Goal: Transaction & Acquisition: Purchase product/service

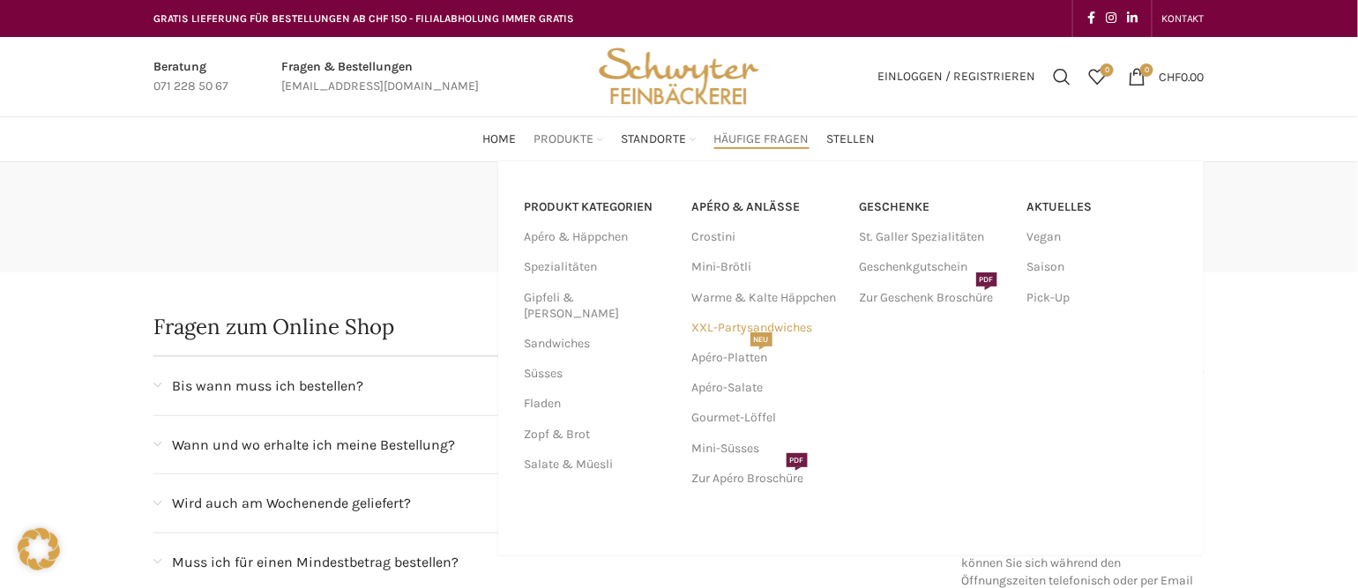
click at [774, 325] on link "XXL-Partysandwiches" at bounding box center [767, 328] width 150 height 30
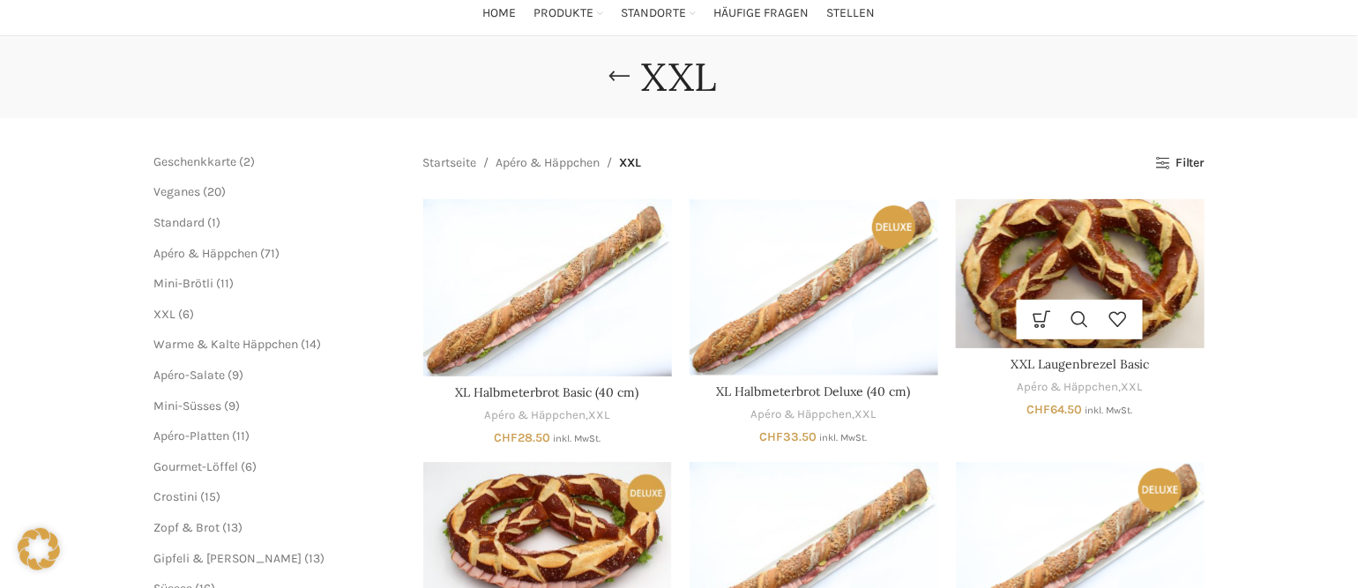
scroll to position [176, 0]
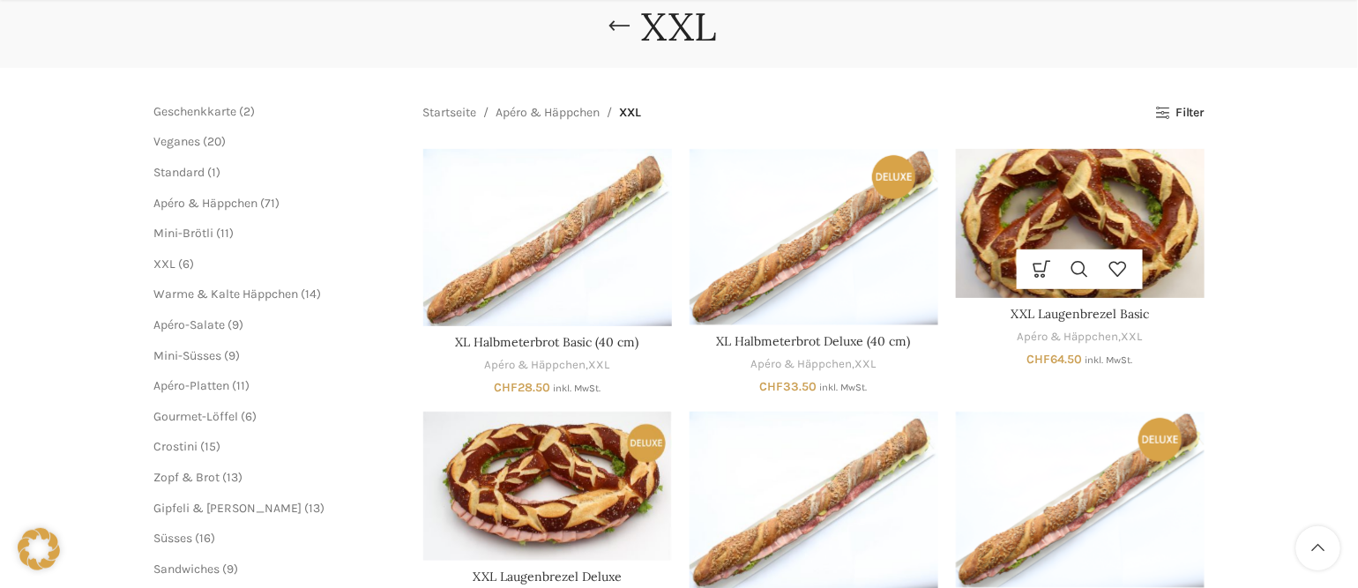
click at [1097, 235] on img "XXL Laugenbrezel Basic" at bounding box center [1080, 223] width 249 height 149
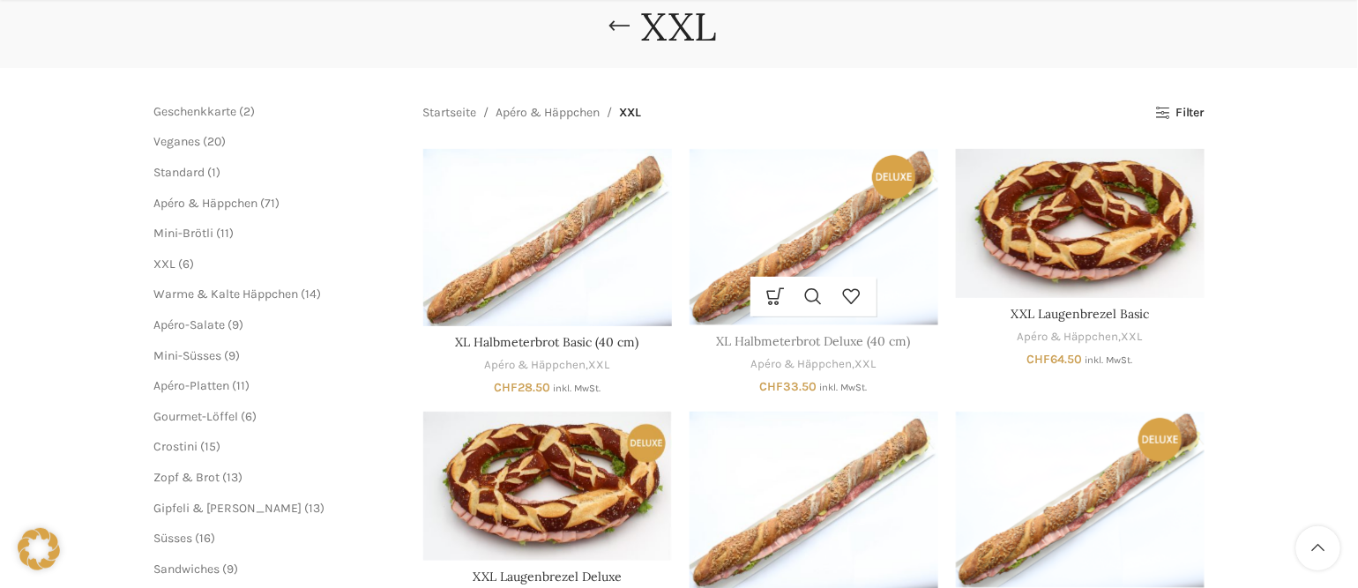
click at [866, 343] on link "XL Halbmeterbrot Deluxe (40 cm)" at bounding box center [814, 341] width 194 height 16
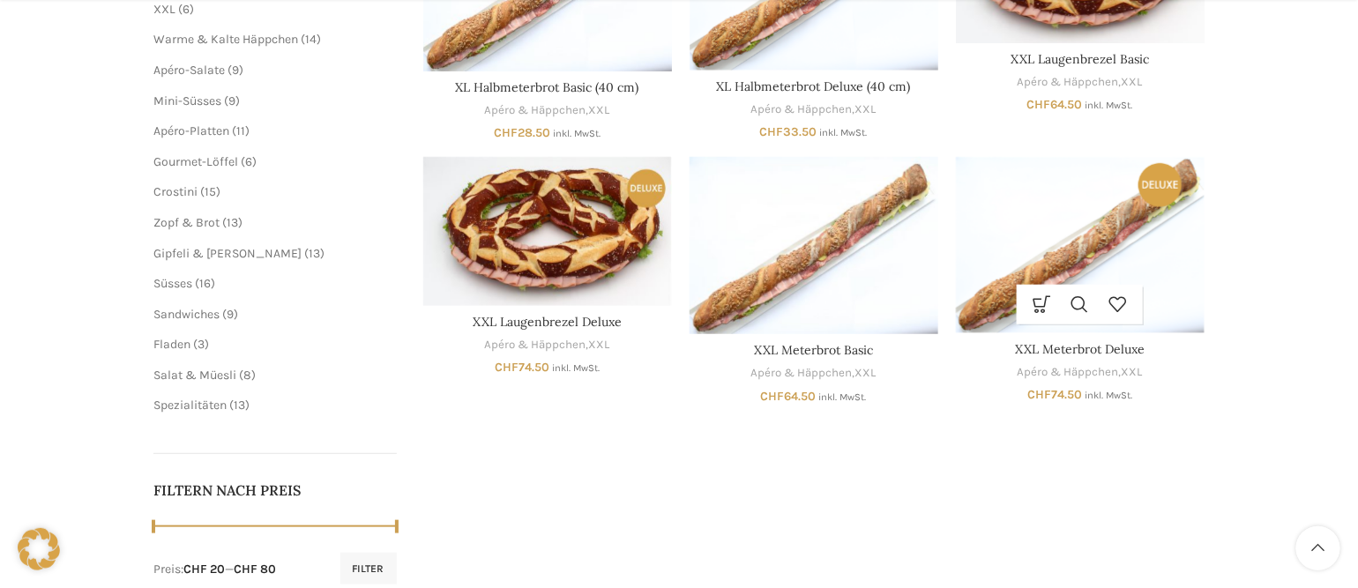
scroll to position [441, 0]
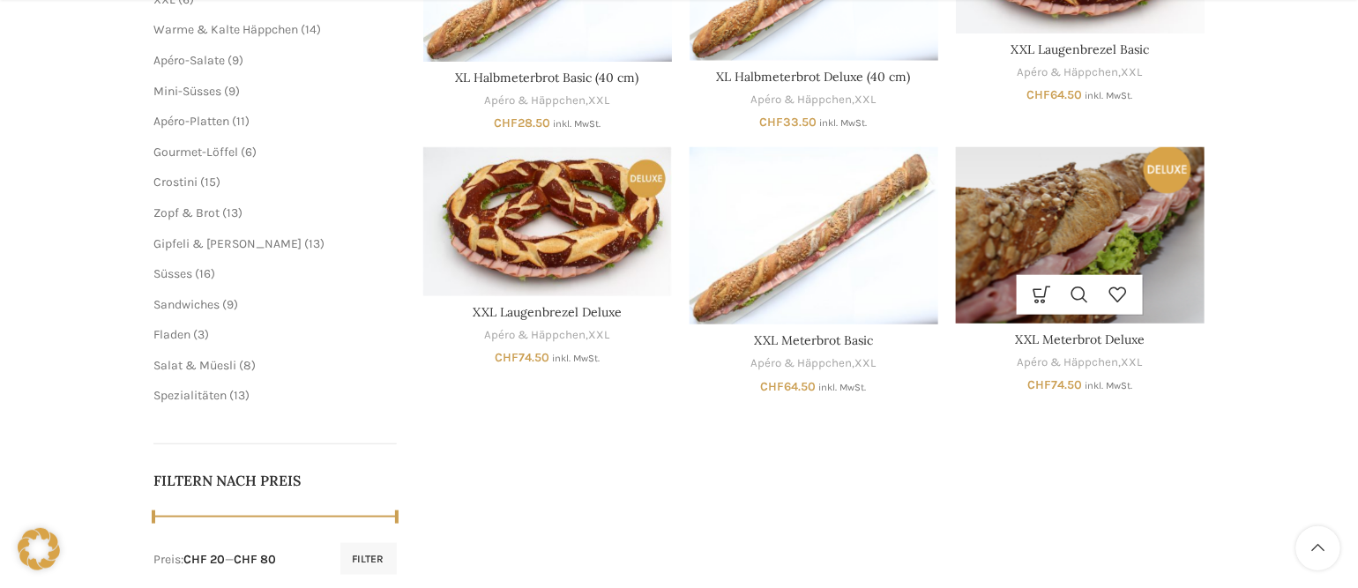
click at [1111, 245] on img "XXL Meterbrot Deluxe" at bounding box center [1080, 235] width 249 height 176
click at [1186, 287] on div "Ausführung wählen Dieses Produkt weist mehrere Varianten auf. Die Optionen könn…" at bounding box center [1080, 295] width 249 height 40
click at [1064, 262] on img "XXL Meterbrot Deluxe" at bounding box center [1080, 235] width 249 height 176
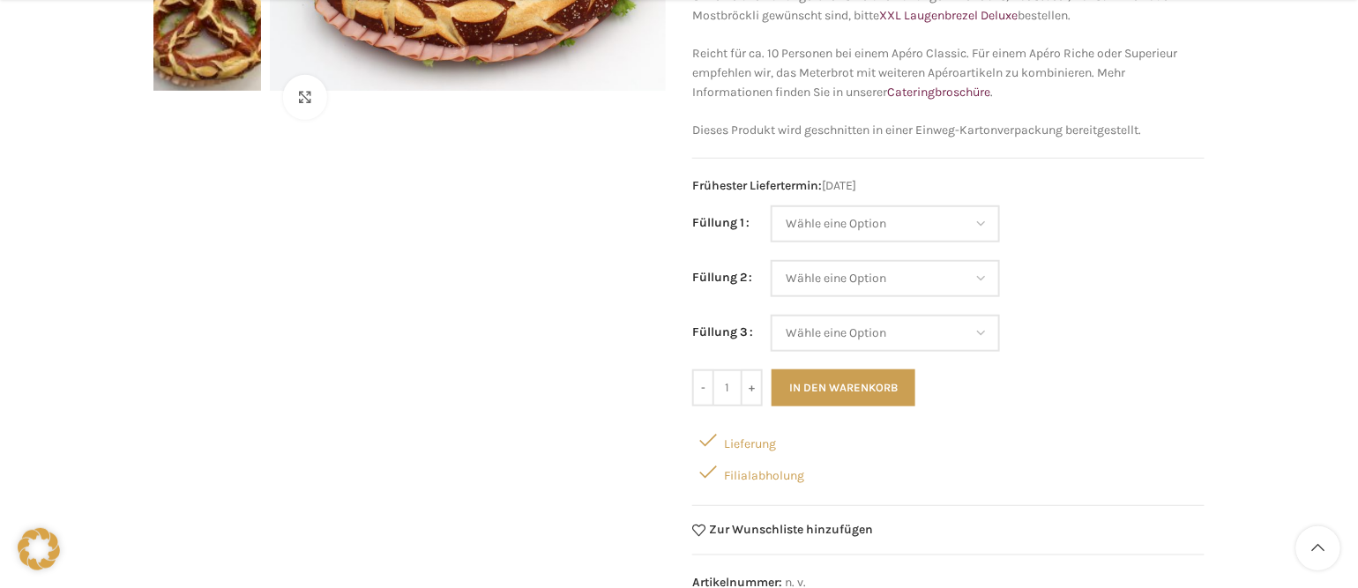
scroll to position [353, 0]
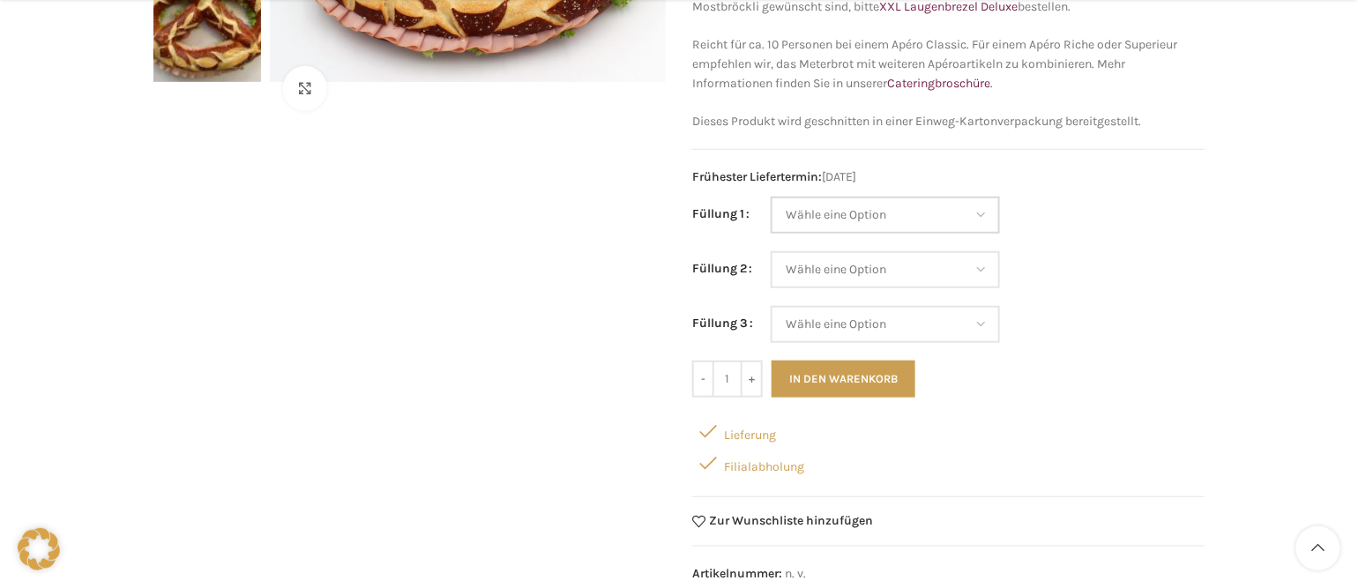
click at [990, 213] on select "Wähle eine Option Salami Schinken Fleischkäse Trutenschinken Appenzellerkäse Gr…" at bounding box center [885, 215] width 229 height 37
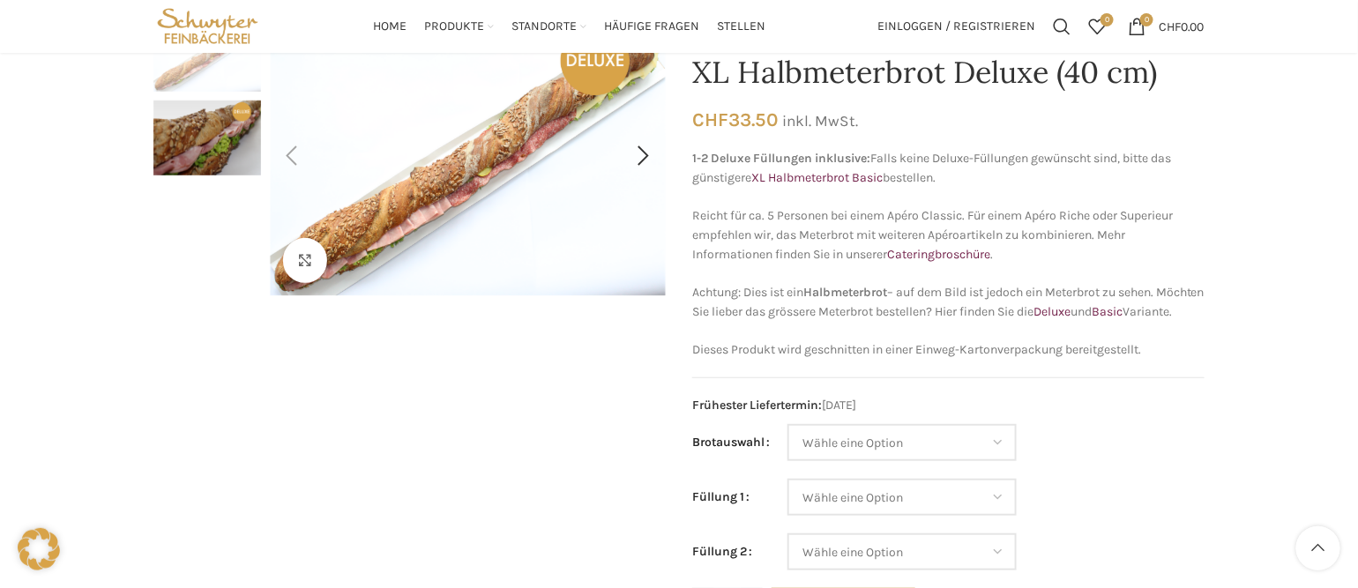
scroll to position [176, 0]
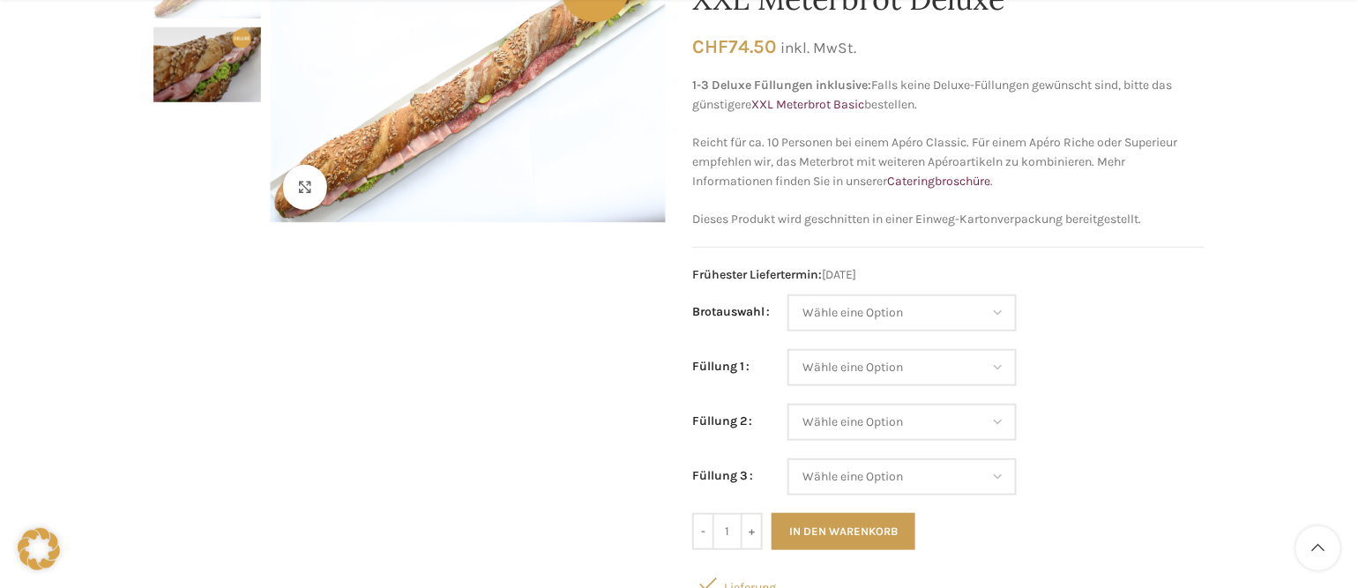
scroll to position [265, 0]
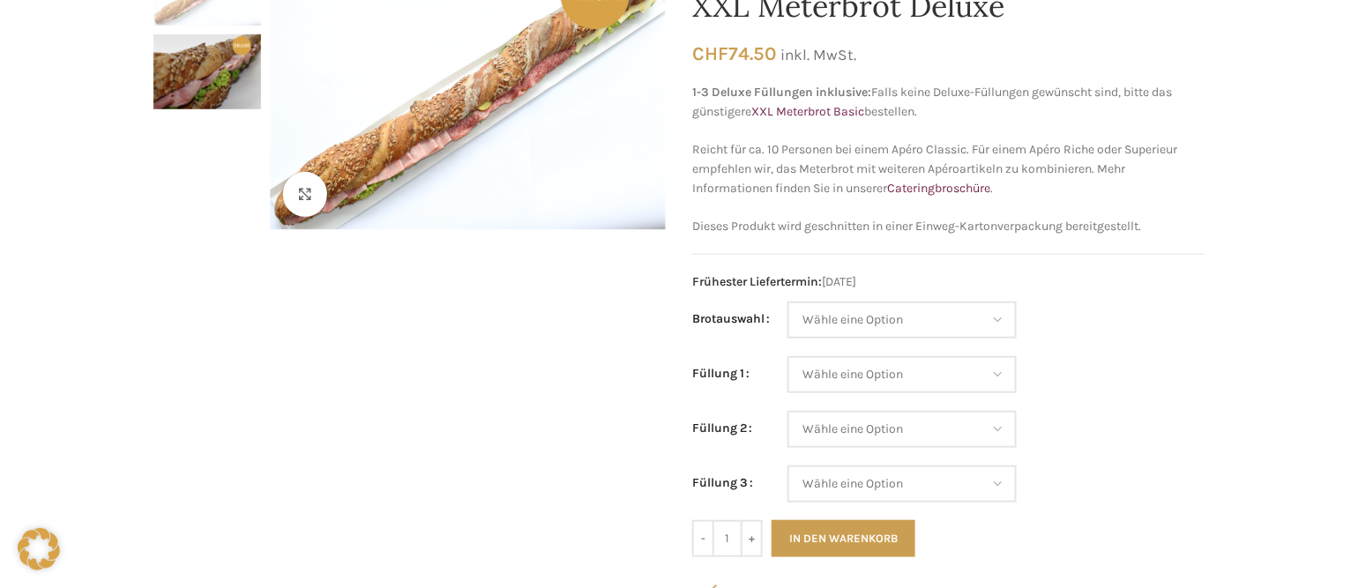
scroll to position [353, 0]
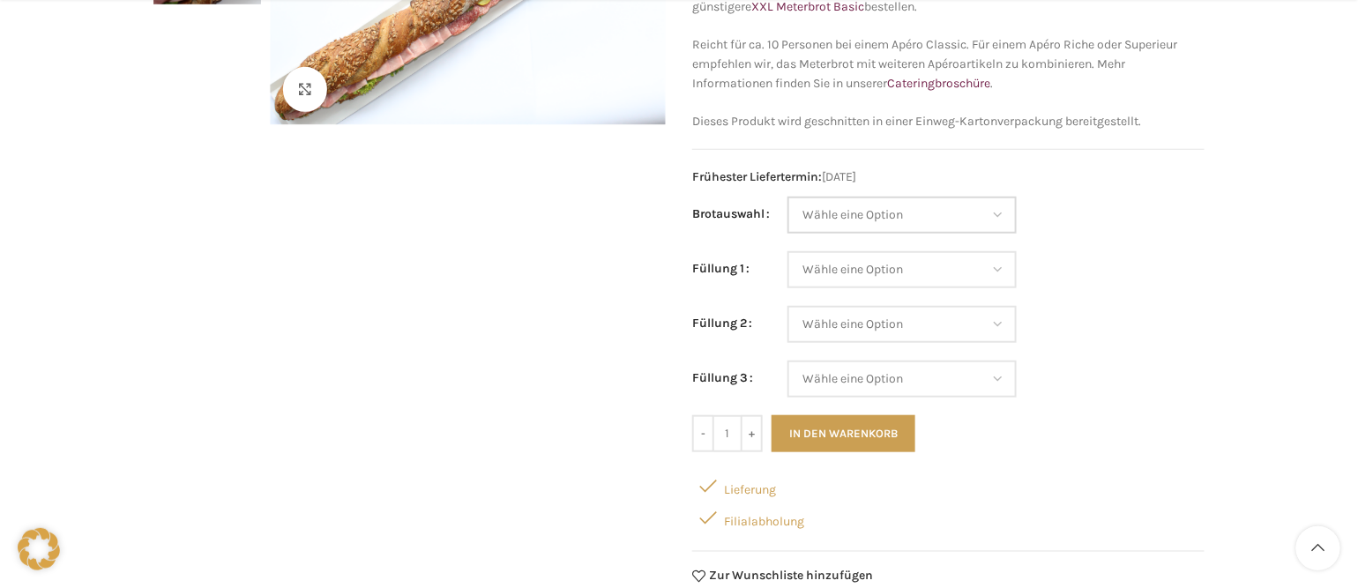
click at [1007, 220] on select "Wähle eine Option Baguette Paillasse dunkel Paillasse knusper (Bild) Laugenbagu…" at bounding box center [902, 215] width 229 height 37
click at [1006, 274] on select "Wähle eine Option Lachs (Deluxe) Roastbeef (Deluxe) Rohschinken (Deluxe) Mostbr…" at bounding box center [902, 269] width 229 height 37
click at [1111, 273] on td "Wähle eine Option Lachs (Deluxe) Roastbeef (Deluxe) Rohschinken (Deluxe) Mostbr…" at bounding box center [996, 278] width 417 height 55
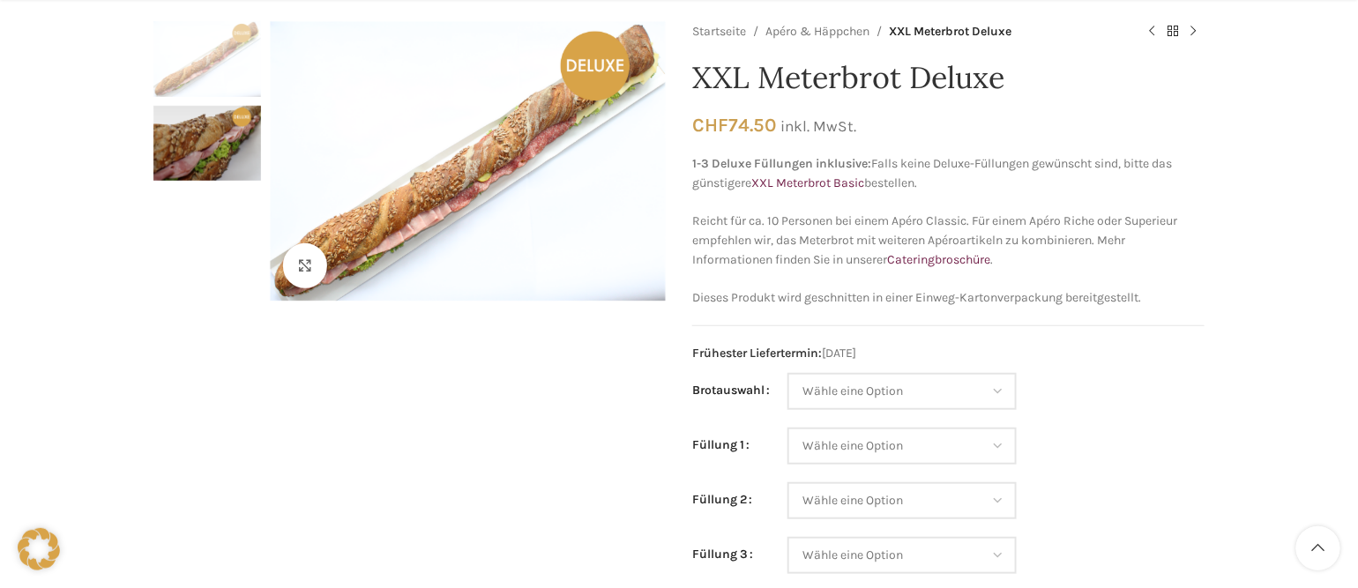
scroll to position [265, 0]
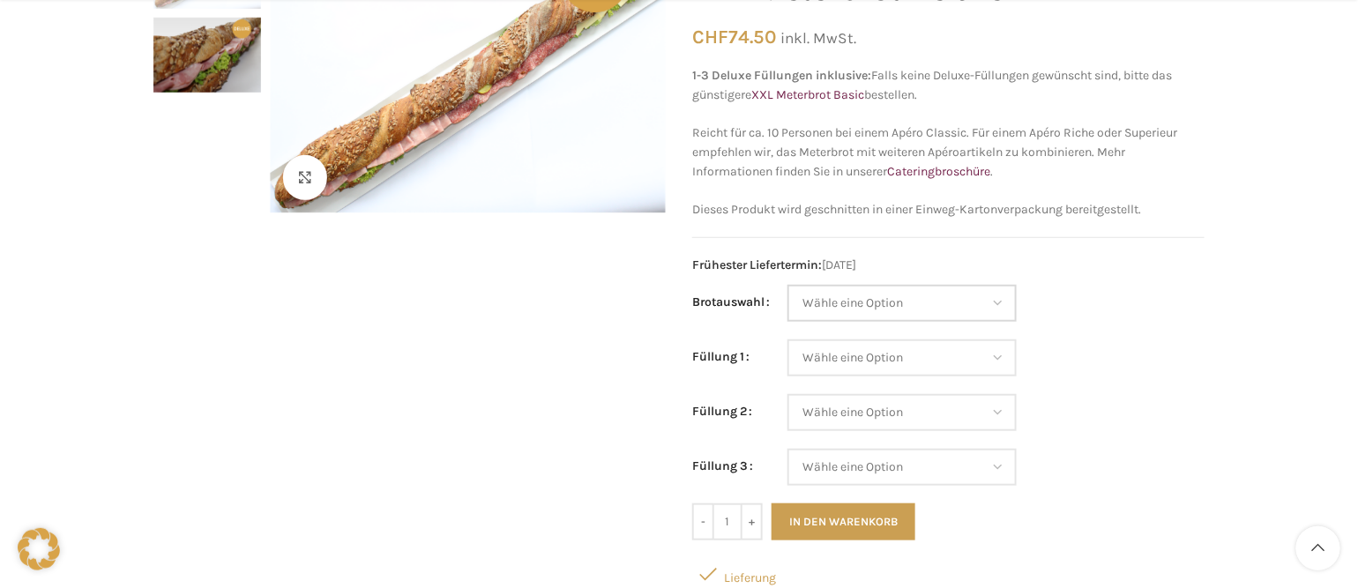
click at [1002, 297] on select "[PERSON_NAME] eine Option Baguette Paillasse [PERSON_NAME] Paillasse knusper (B…" at bounding box center [902, 303] width 229 height 37
click at [1015, 309] on select "[PERSON_NAME] eine Option Baguette Paillasse [PERSON_NAME] Paillasse knusper (B…" at bounding box center [902, 303] width 229 height 37
click at [994, 301] on select "[PERSON_NAME] eine Option Baguette Paillasse [PERSON_NAME] Paillasse knusper (B…" at bounding box center [902, 303] width 229 height 37
click at [999, 297] on select "Wähle eine Option Baguette Paillasse dunkel Paillasse knusper (Bild) Laugenbagu…" at bounding box center [902, 303] width 229 height 37
click at [1008, 353] on select "Wähle eine Option Lachs (Deluxe) Roastbeef (Deluxe) Rohschinken (Deluxe) Mostbr…" at bounding box center [902, 358] width 229 height 37
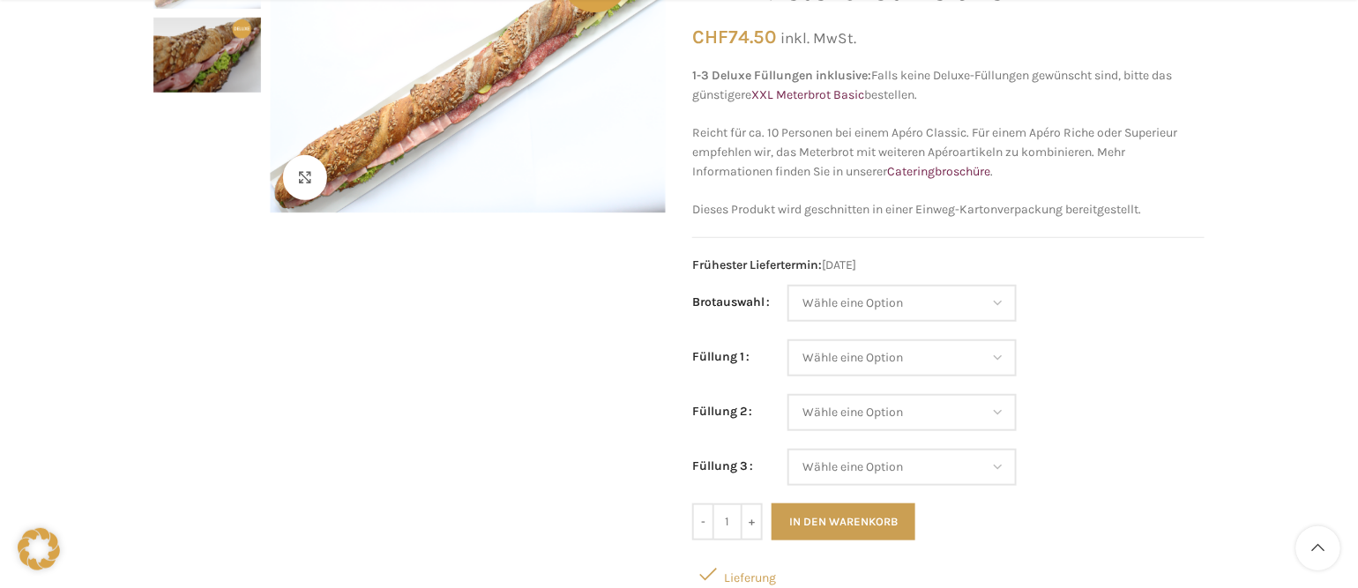
click at [1247, 238] on div "Klicken um zu vergrössern Startseite Apéro & Häppchen XXL Meterbrot Deluxe XXL …" at bounding box center [679, 590] width 1358 height 1314
click at [1006, 357] on select "Wähle eine Option Lachs (Deluxe) Roastbeef (Deluxe) Rohschinken (Deluxe) Mostbr…" at bounding box center [902, 358] width 229 height 37
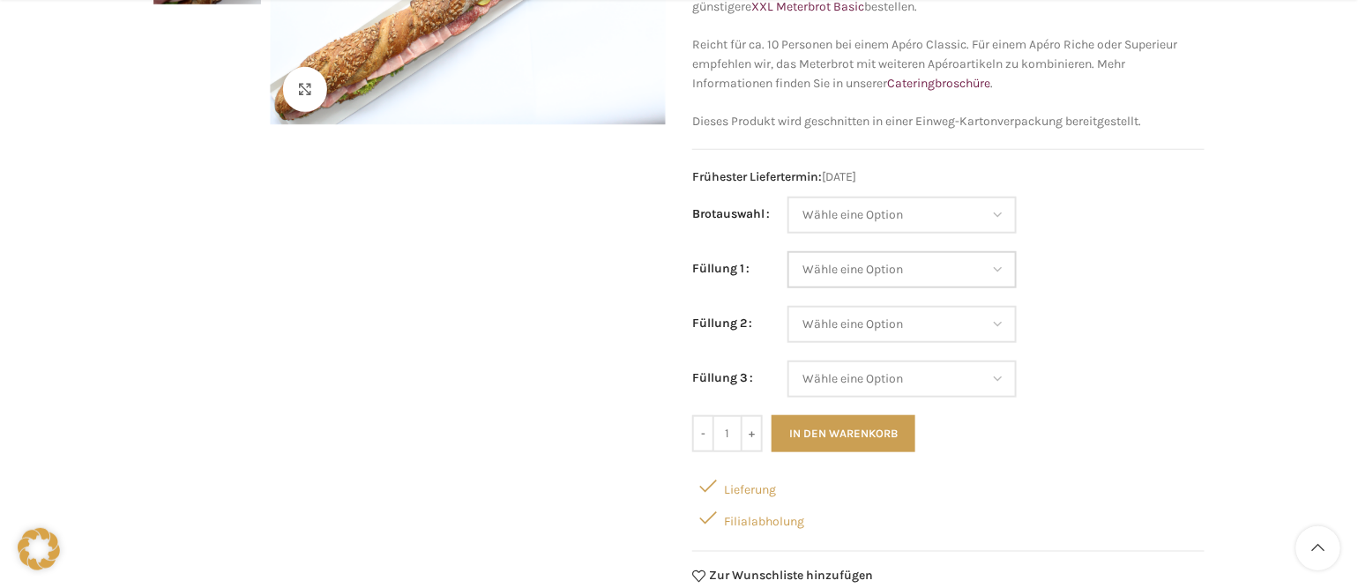
click at [995, 274] on select "Wähle eine Option Lachs (Deluxe) Roastbeef (Deluxe) Rohschinken (Deluxe) Mostbr…" at bounding box center [902, 269] width 229 height 37
click at [1003, 271] on select "Wähle eine Option Lachs (Deluxe) Roastbeef (Deluxe) Rohschinken (Deluxe) Mostbr…" at bounding box center [902, 269] width 229 height 37
click at [1002, 265] on select "Wähle eine Option Lachs (Deluxe) Roastbeef (Deluxe) Rohschinken (Deluxe) Mostbr…" at bounding box center [902, 269] width 229 height 37
click at [1011, 270] on select "Wähle eine Option Lachs (Deluxe) Roastbeef (Deluxe) Rohschinken (Deluxe) Mostbr…" at bounding box center [902, 269] width 229 height 37
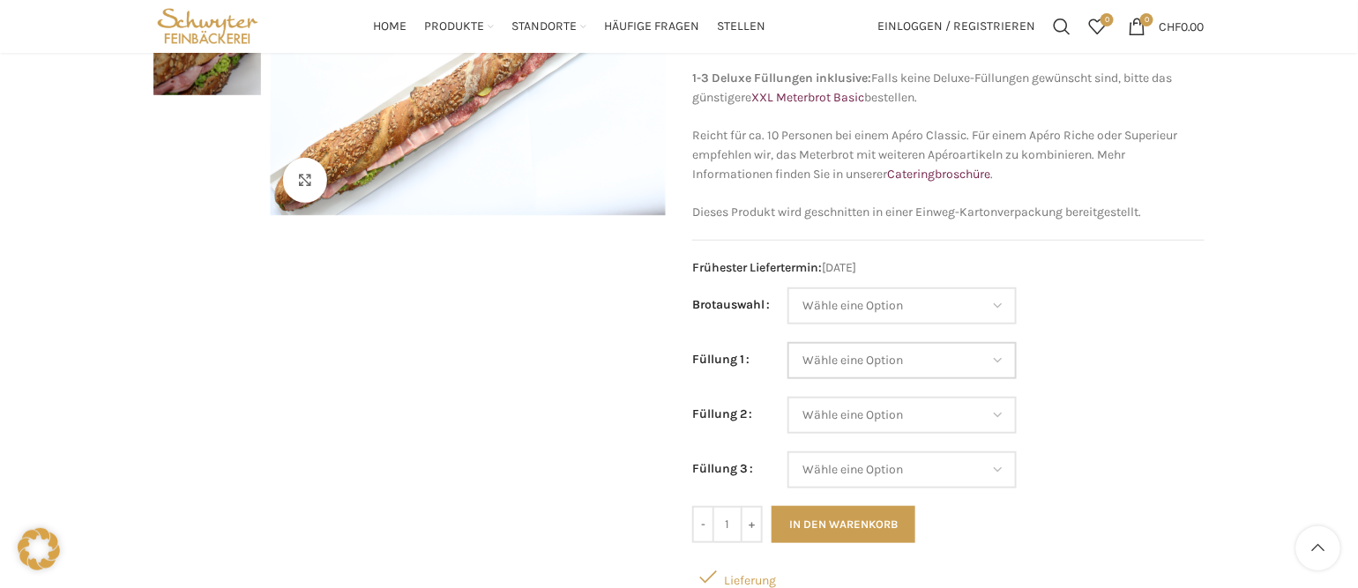
scroll to position [0, 0]
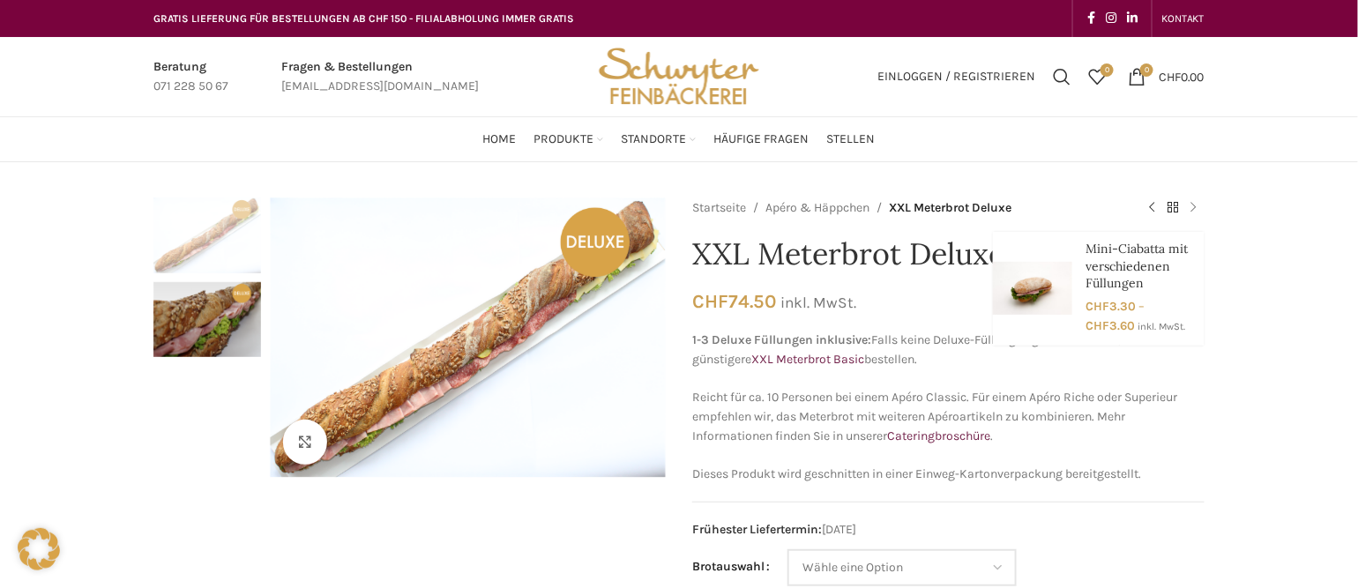
drag, startPoint x: 313, startPoint y: 5, endPoint x: 1196, endPoint y: 203, distance: 904.8
click at [1196, 203] on link "Next product" at bounding box center [1194, 208] width 21 height 21
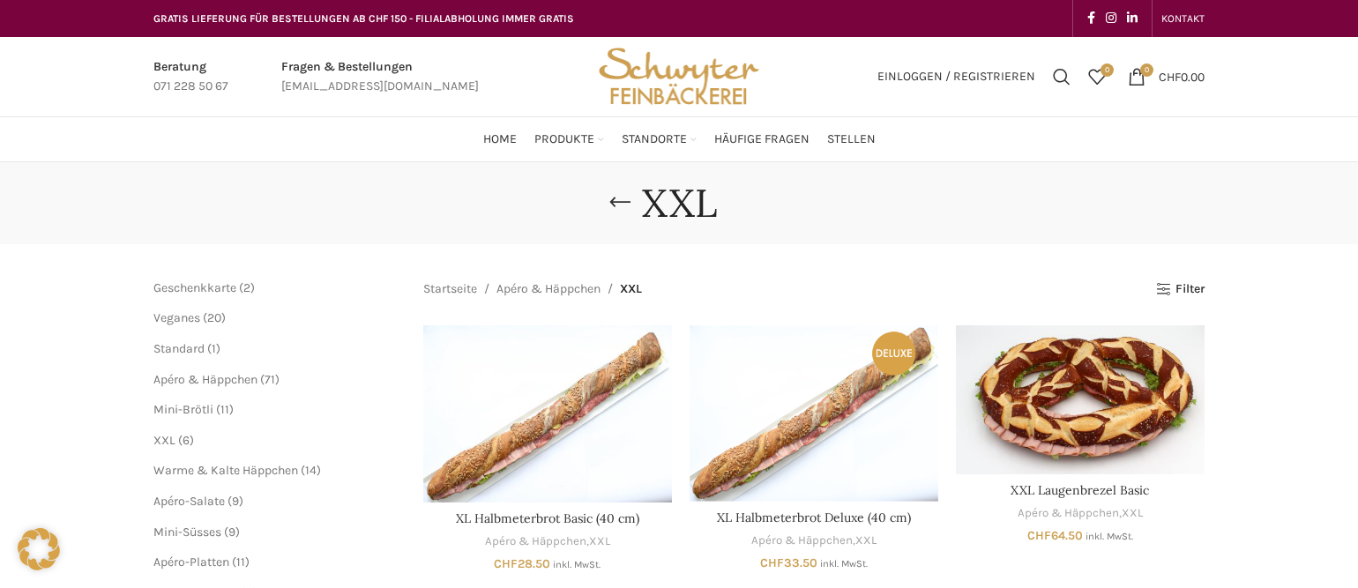
scroll to position [441, 0]
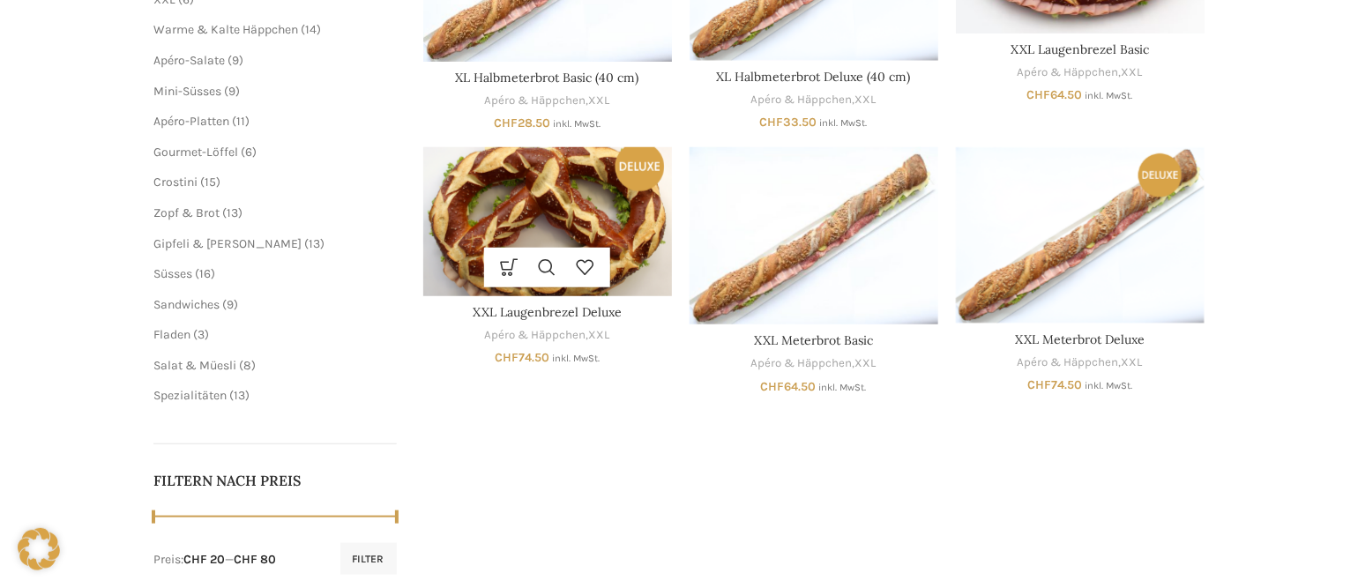
click at [653, 275] on div "Ausführung wählen Dieses Produkt weist mehrere Varianten auf. Die Optionen könn…" at bounding box center [547, 268] width 249 height 40
click at [653, 258] on div "Ausführung wählen Dieses Produkt weist mehrere Varianten auf. Die Optionen könn…" at bounding box center [547, 268] width 249 height 40
click at [642, 260] on div "Ausführung wählen Dieses Produkt weist mehrere Varianten auf. Die Optionen könn…" at bounding box center [547, 268] width 249 height 40
click at [632, 210] on img "XXL Laugenbrezel Deluxe" at bounding box center [547, 221] width 249 height 149
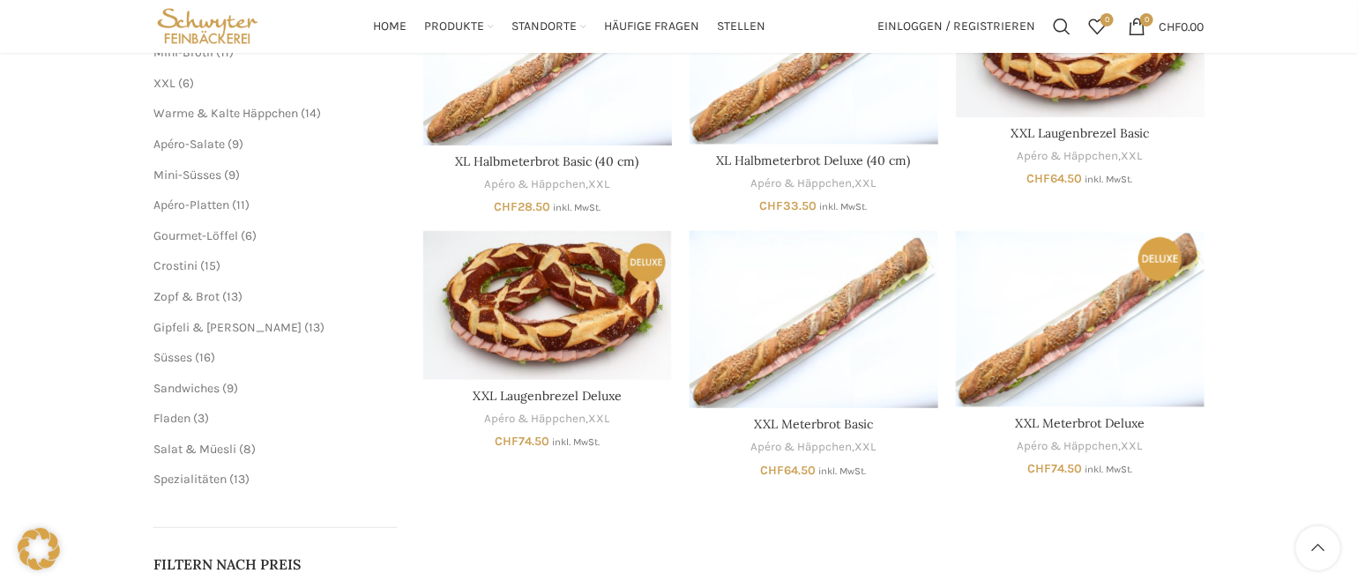
scroll to position [265, 0]
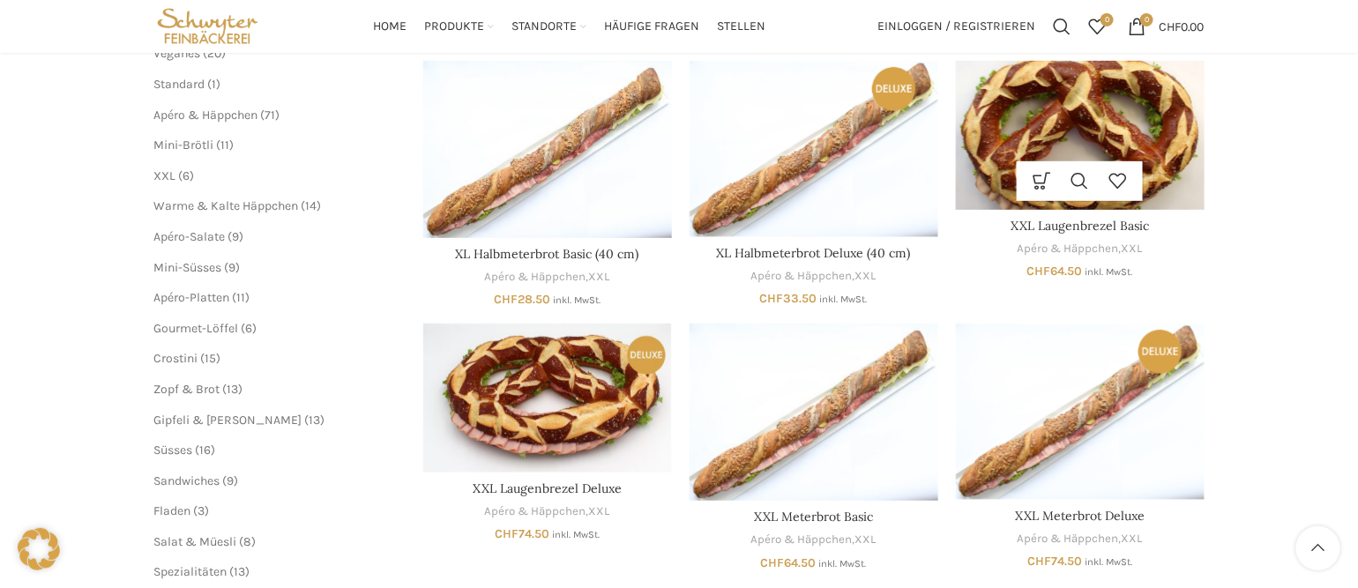
click at [1083, 147] on img "XXL Laugenbrezel Basic" at bounding box center [1080, 135] width 249 height 149
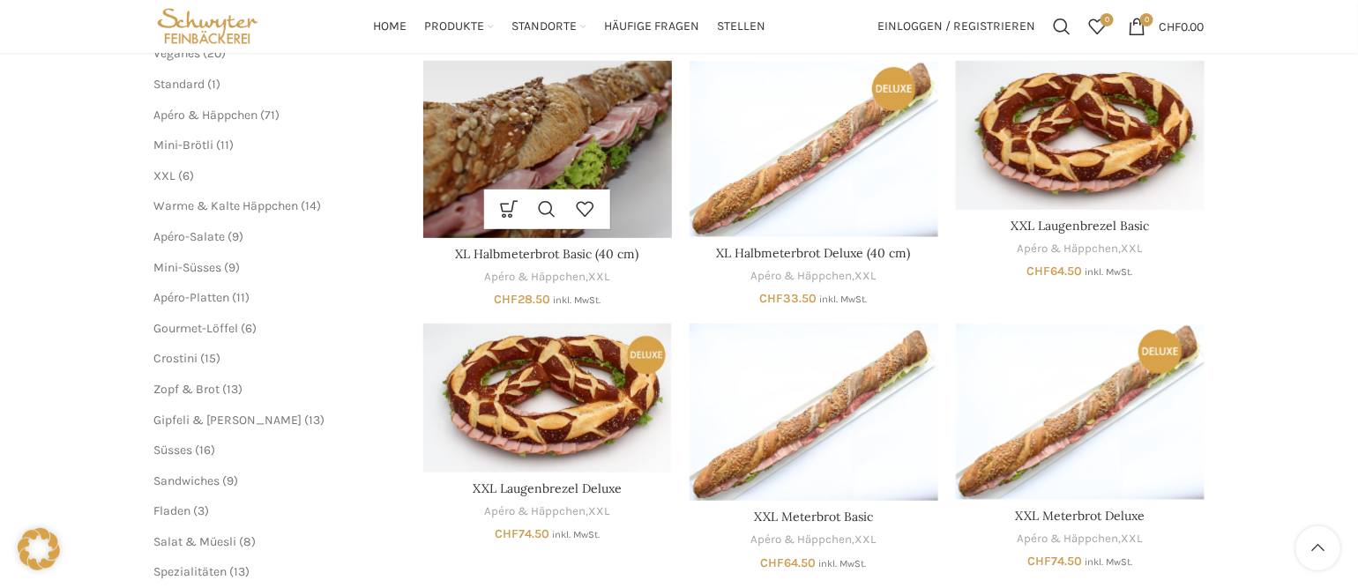
click at [606, 163] on img "XL Halbmeterbrot Basic (40 cm)" at bounding box center [547, 149] width 249 height 177
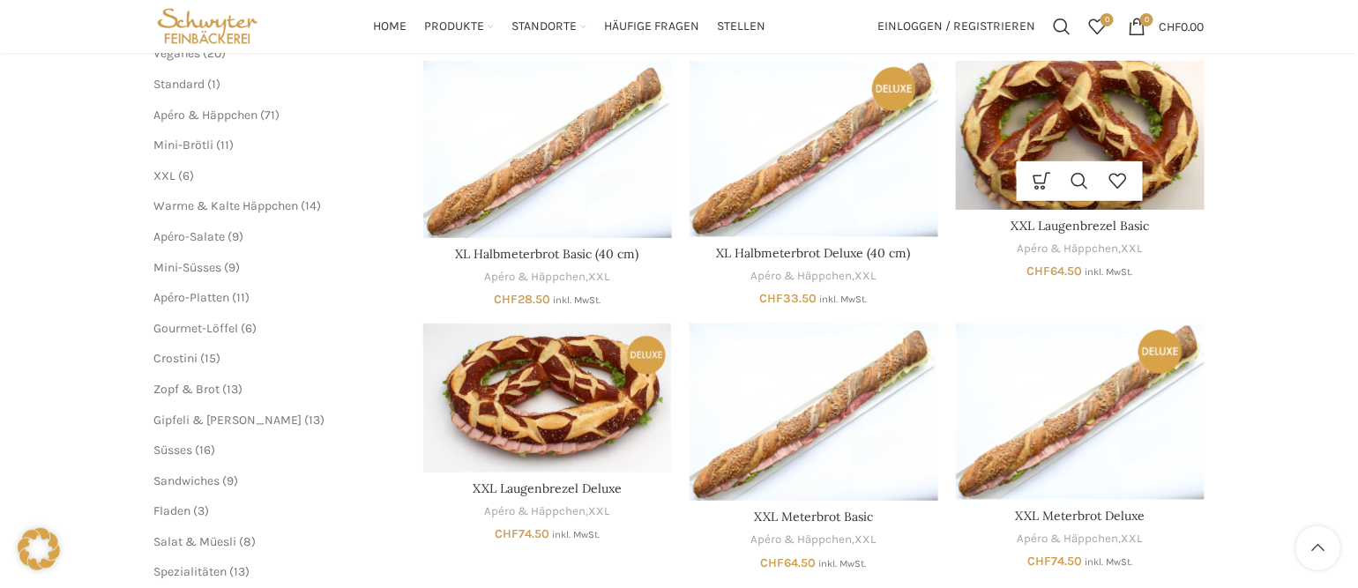
click at [1148, 146] on img "XXL Laugenbrezel Basic" at bounding box center [1080, 135] width 249 height 149
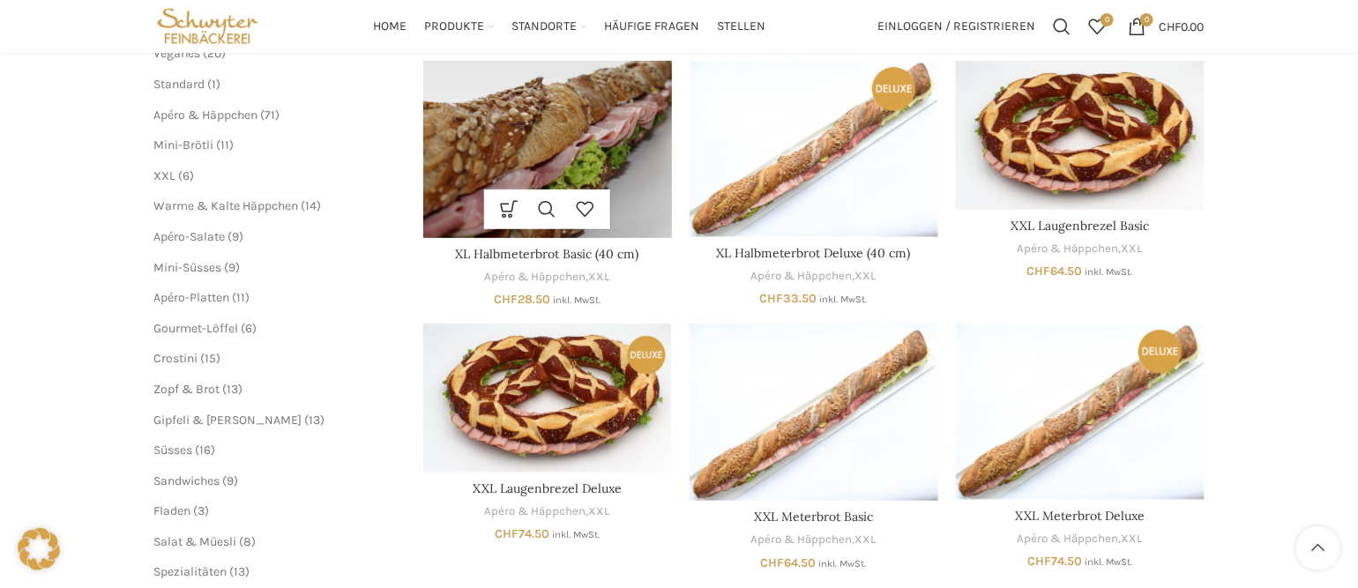
click at [647, 180] on img "XL Halbmeterbrot Basic (40 cm)" at bounding box center [547, 149] width 249 height 177
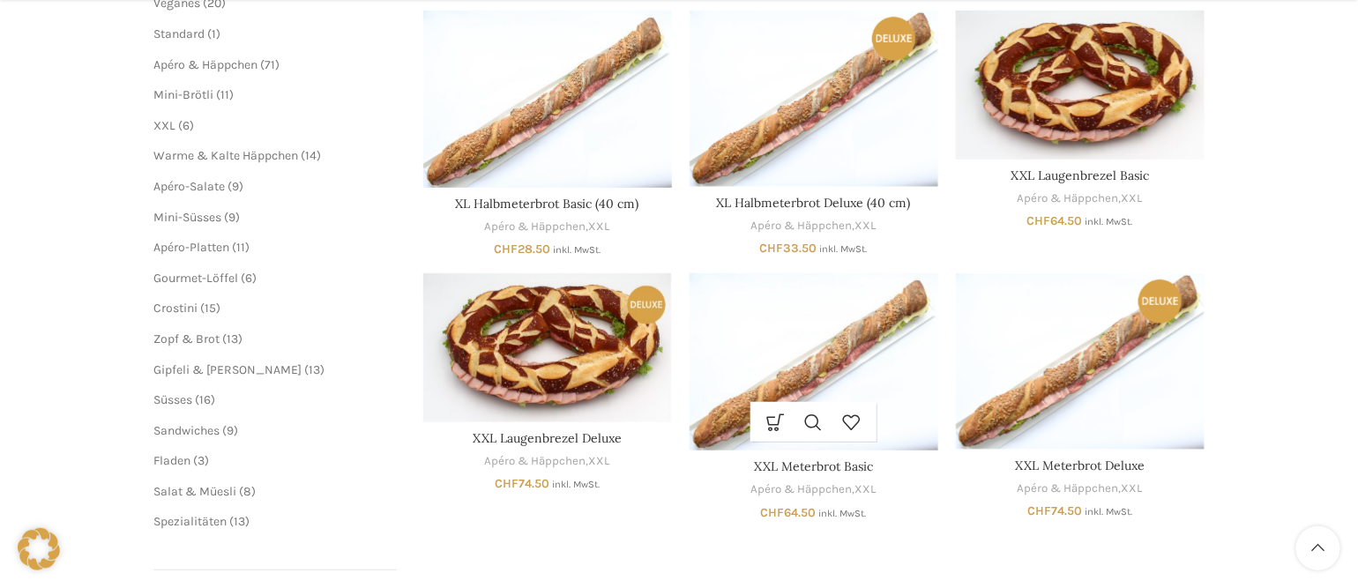
scroll to position [353, 0]
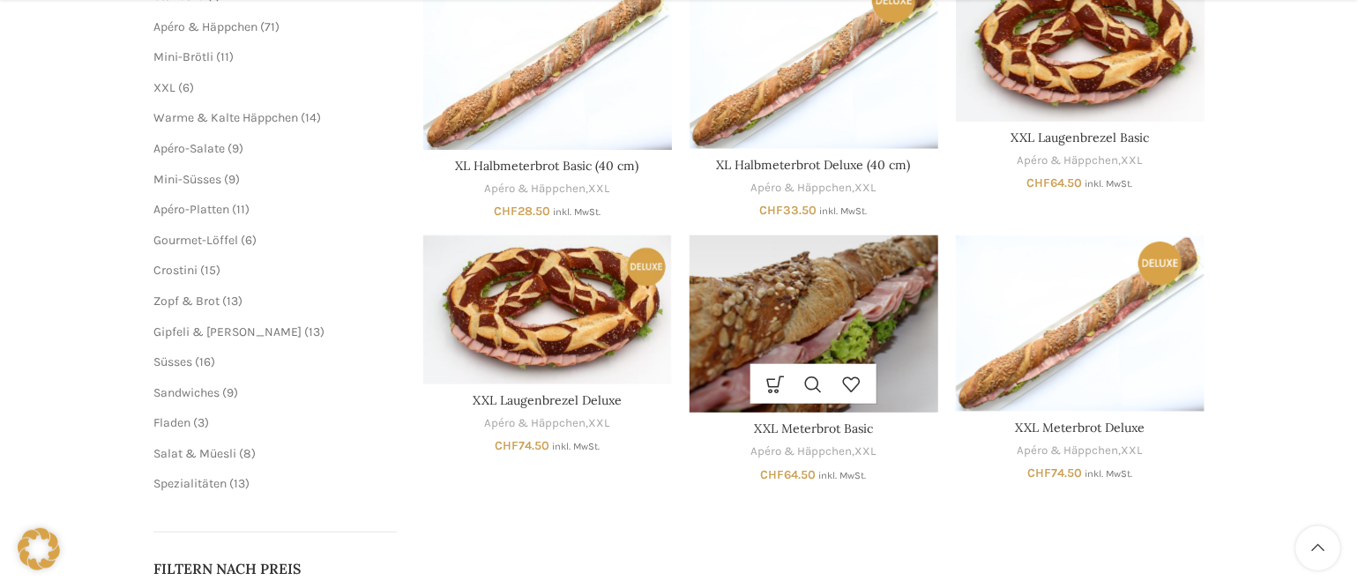
click at [917, 364] on div "Ausführung wählen Dieses Produkt weist mehrere Varianten auf. Die Optionen könn…" at bounding box center [814, 384] width 249 height 40
click at [910, 364] on div "Ausführung wählen Dieses Produkt weist mehrere Varianten auf. Die Optionen könn…" at bounding box center [814, 384] width 249 height 40
click at [834, 332] on img "XXL Meterbrot Basic" at bounding box center [814, 324] width 249 height 177
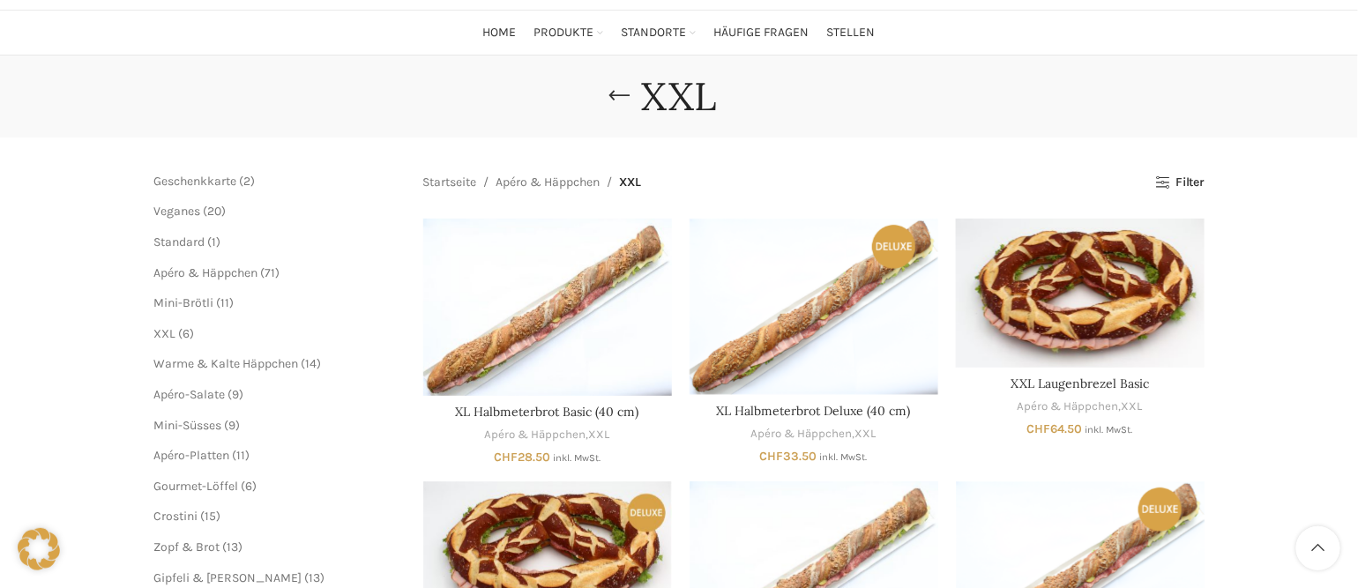
scroll to position [176, 0]
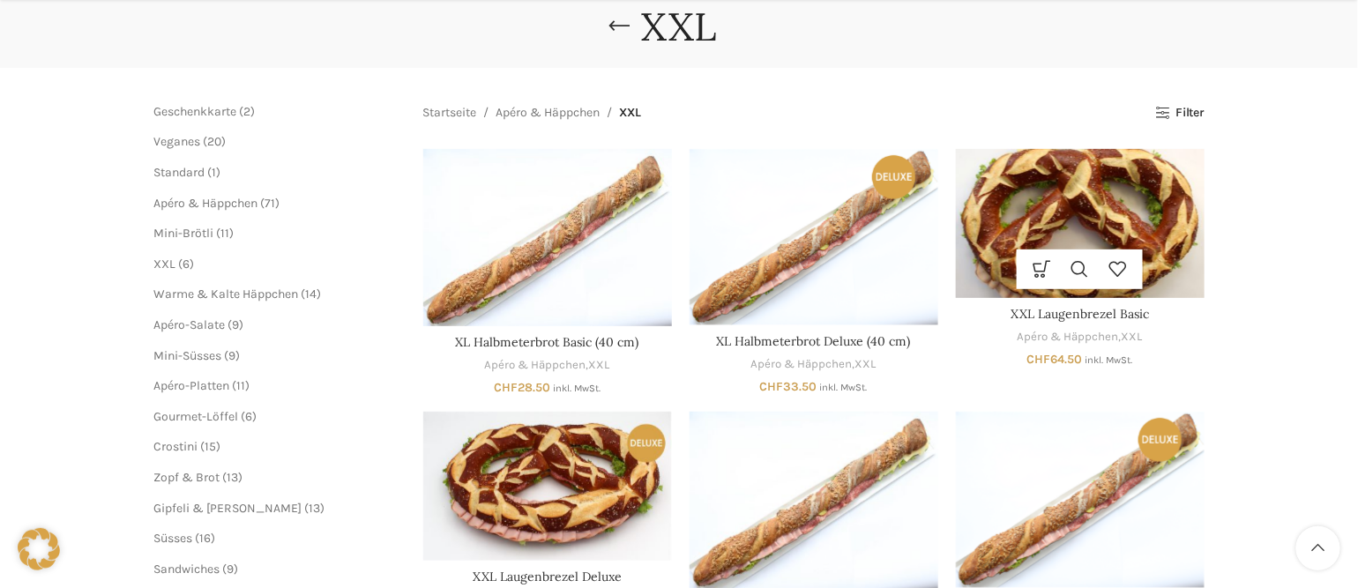
click at [1158, 226] on img "XXL Laugenbrezel Basic" at bounding box center [1080, 223] width 249 height 149
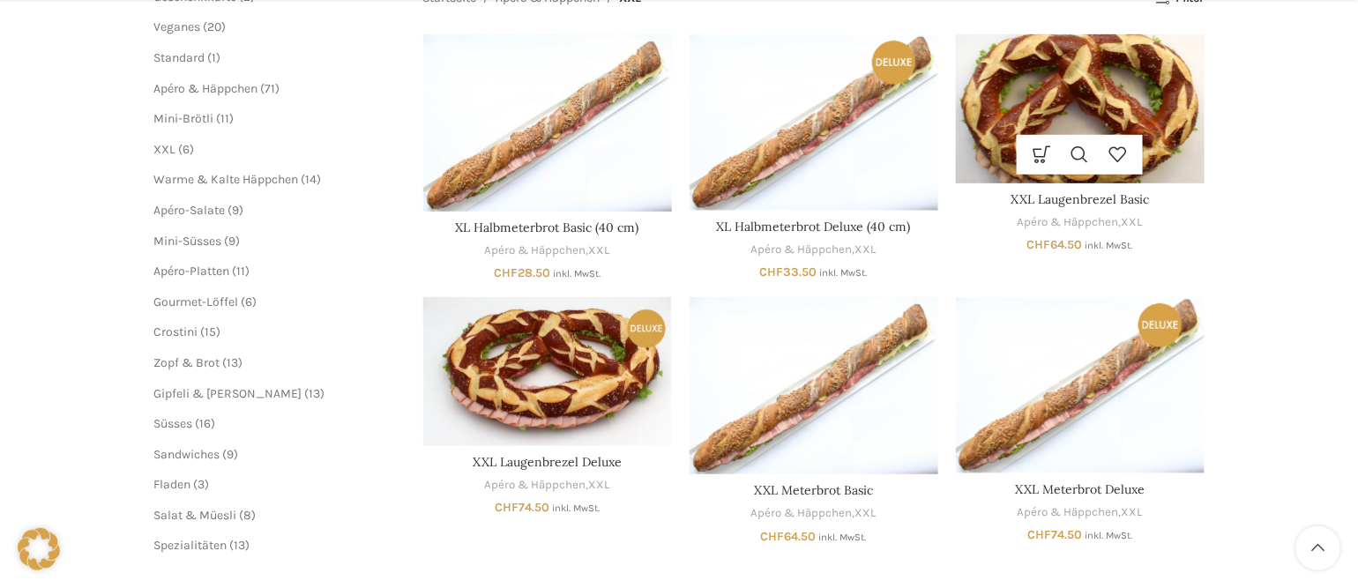
scroll to position [353, 0]
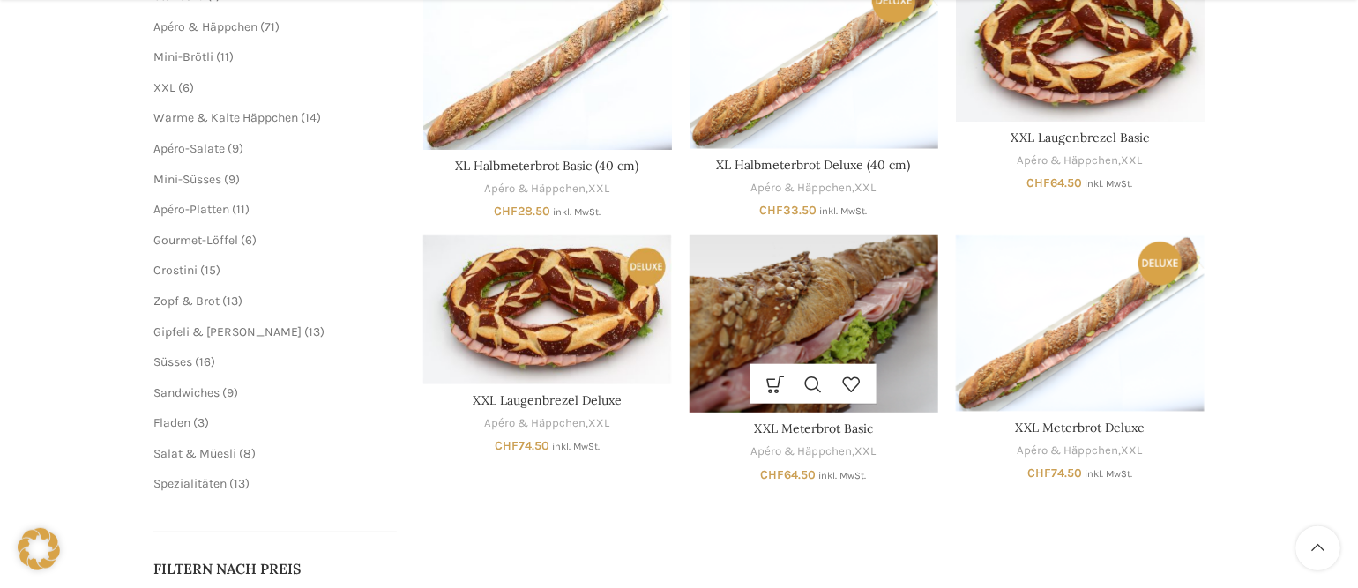
click at [894, 329] on img "XXL Meterbrot Basic" at bounding box center [814, 324] width 249 height 177
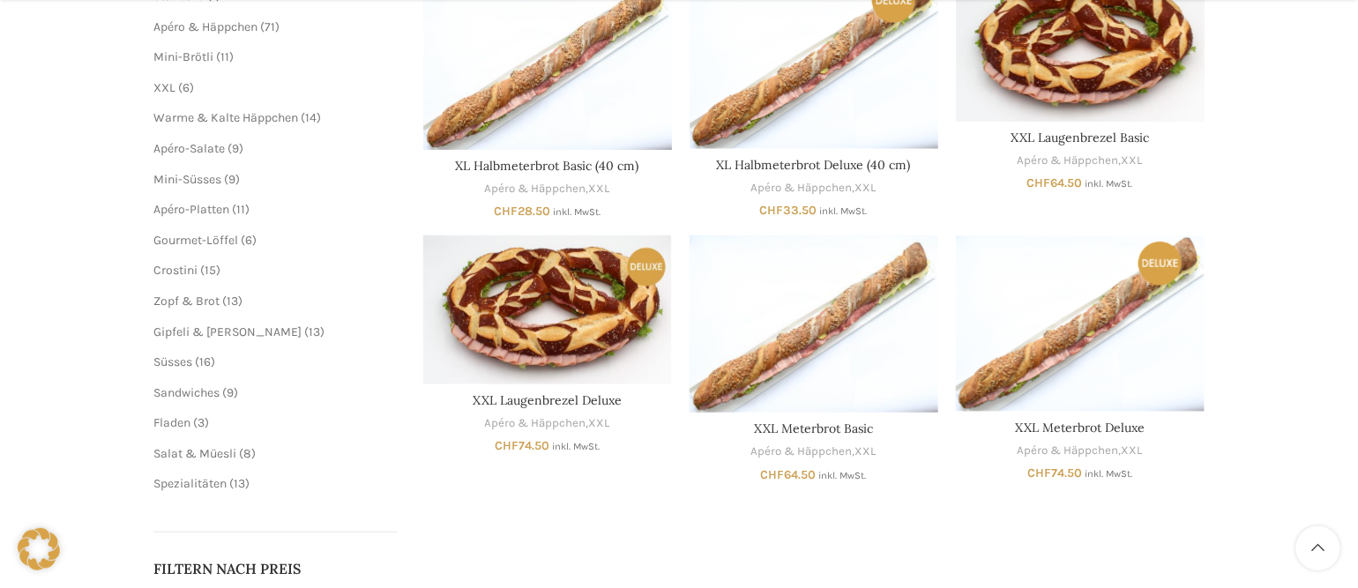
click at [206, 361] on span "16" at bounding box center [204, 362] width 11 height 15
click at [180, 357] on span "Süsses" at bounding box center [172, 362] width 39 height 15
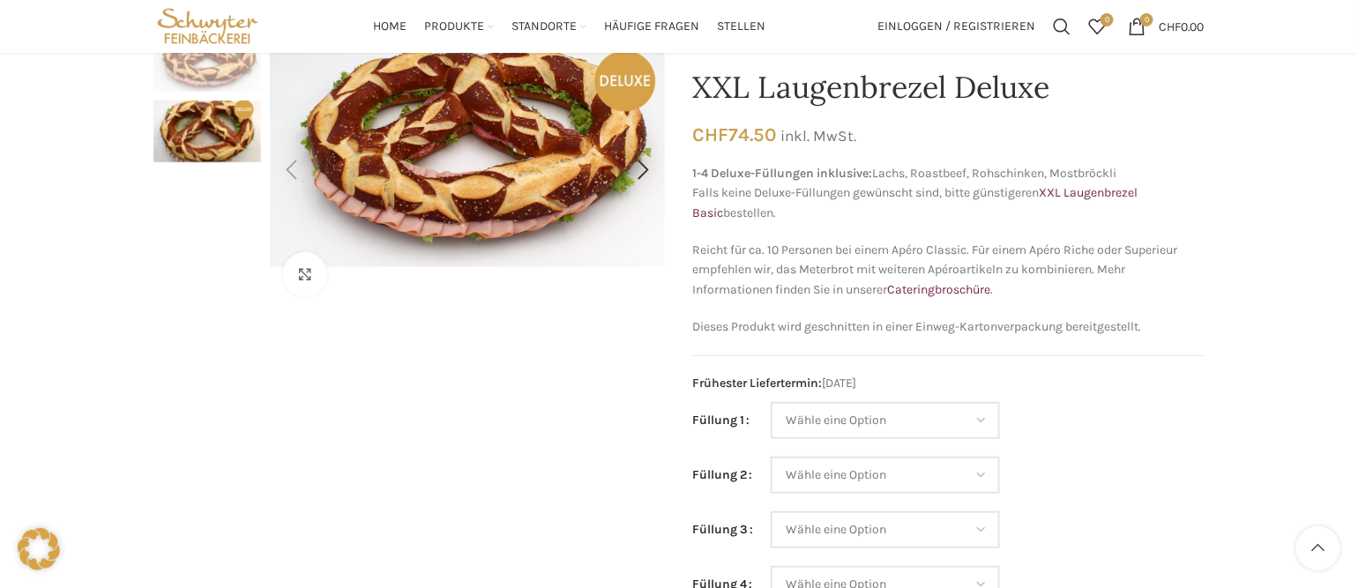
scroll to position [88, 0]
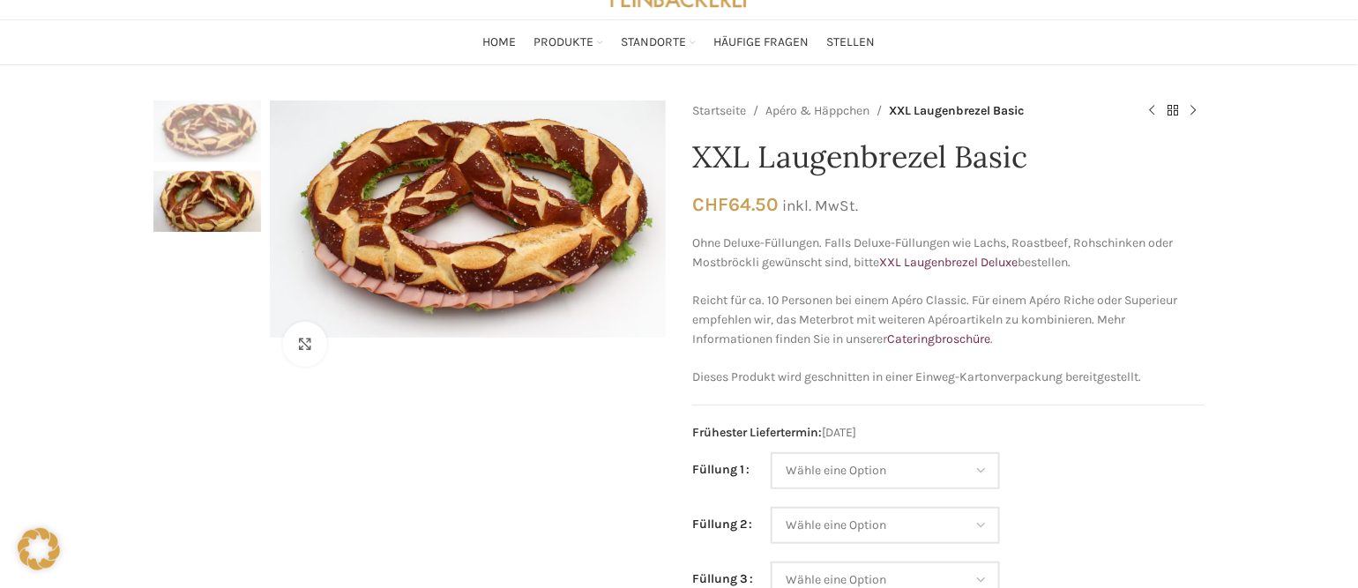
scroll to position [176, 0]
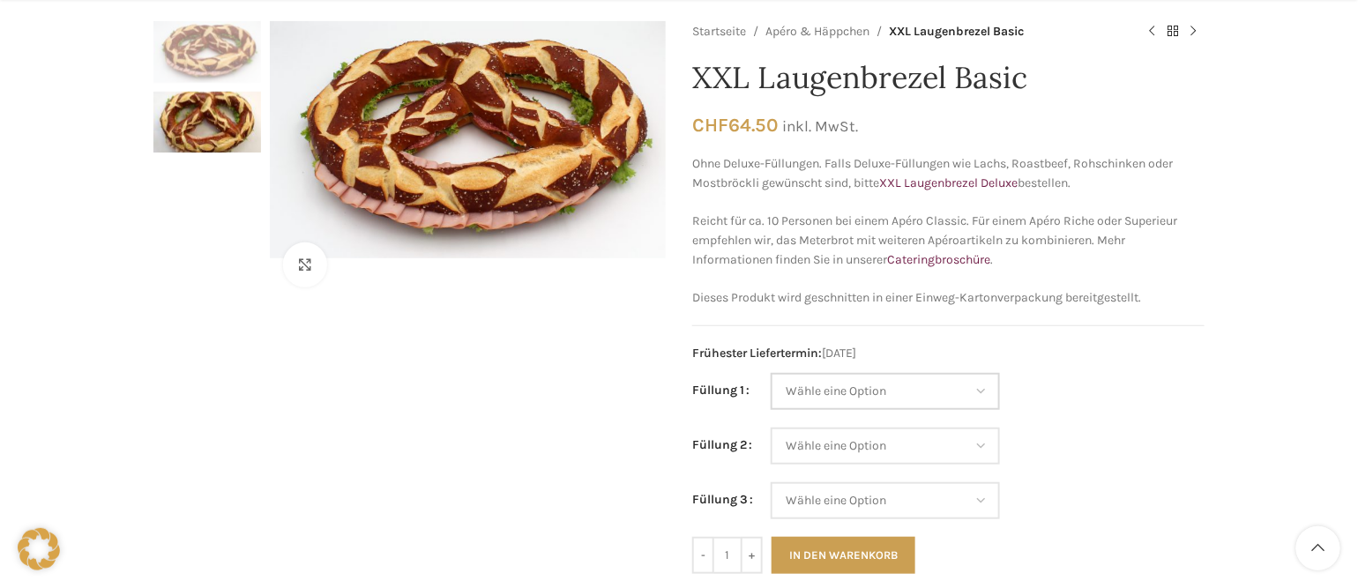
click at [984, 388] on select "Wähle eine Option Salami Schinken Fleischkäse Trutenschinken Appenzellerkäse Gr…" at bounding box center [885, 391] width 229 height 37
click at [977, 396] on select "Wähle eine Option Salami Schinken Fleischkäse Trutenschinken Appenzellerkäse Gr…" at bounding box center [885, 391] width 229 height 37
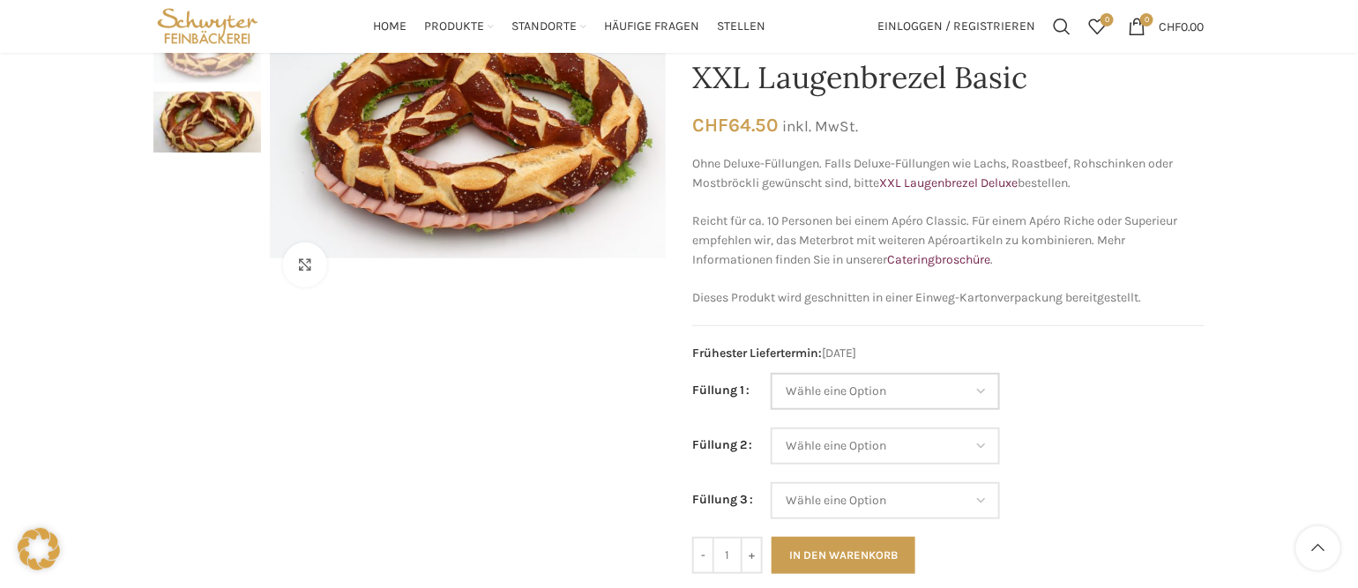
click at [975, 399] on select "Wähle eine Option Salami Schinken Fleischkäse Trutenschinken Appenzellerkäse Gr…" at bounding box center [885, 391] width 229 height 37
click at [981, 386] on select "Wähle eine Option Salami Schinken Fleischkäse Trutenschinken Appenzellerkäse Gr…" at bounding box center [885, 391] width 229 height 37
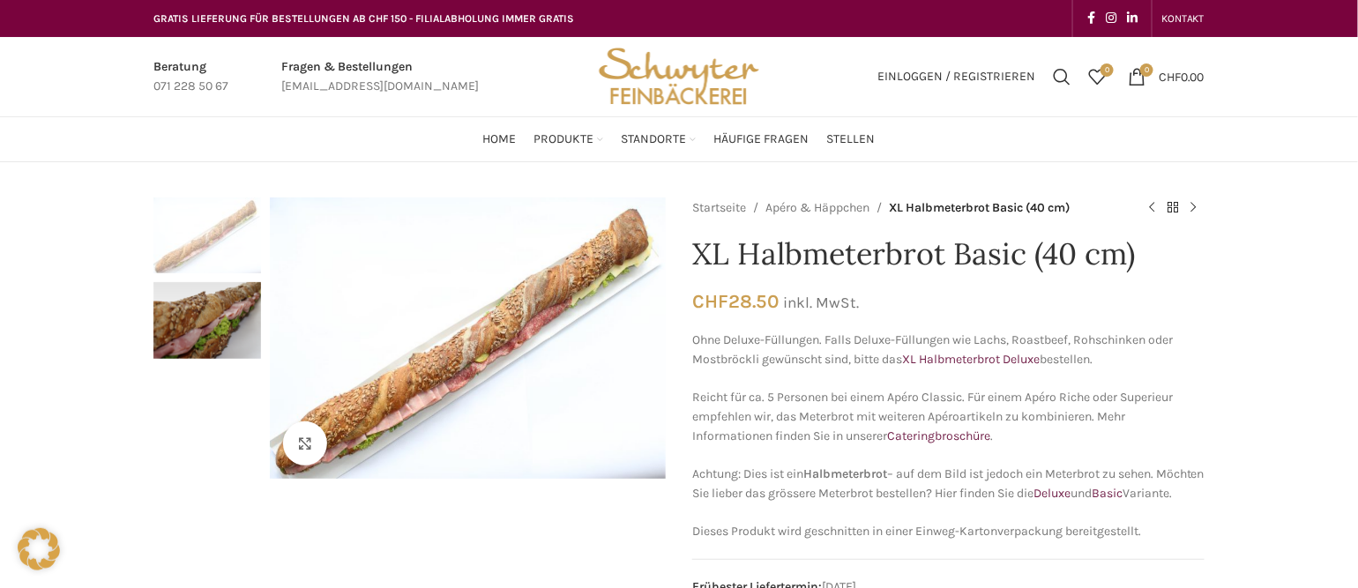
scroll to position [265, 0]
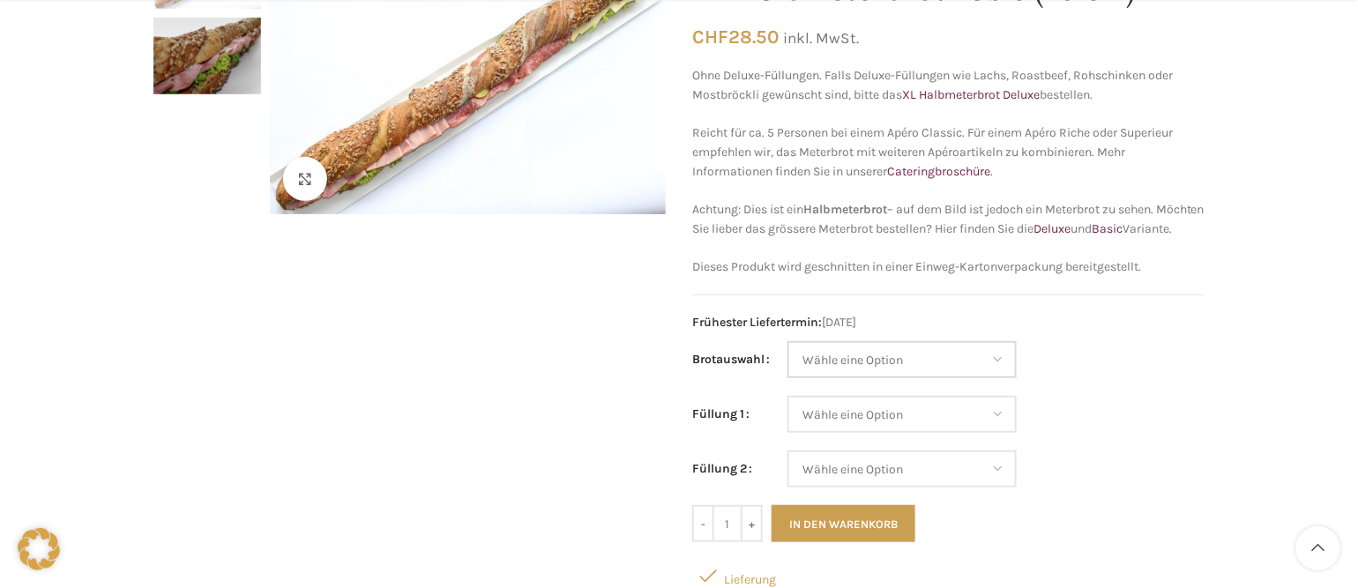
click at [990, 378] on select "[PERSON_NAME] eine Option Baguette Paillasse [PERSON_NAME] Paillasse knusper (B…" at bounding box center [902, 359] width 229 height 37
click at [1008, 433] on select "Wähle eine Option Salami Schinken Fleischkäse Trutenschinken Appenzellerkäse Gr…" at bounding box center [902, 414] width 229 height 37
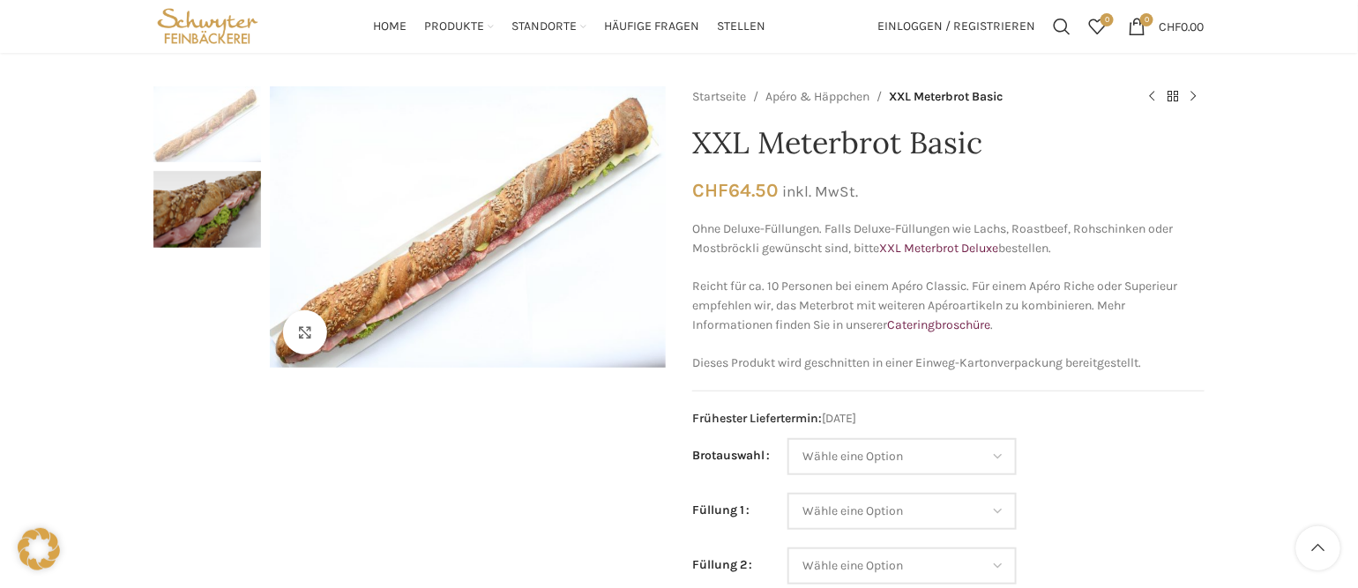
scroll to position [88, 0]
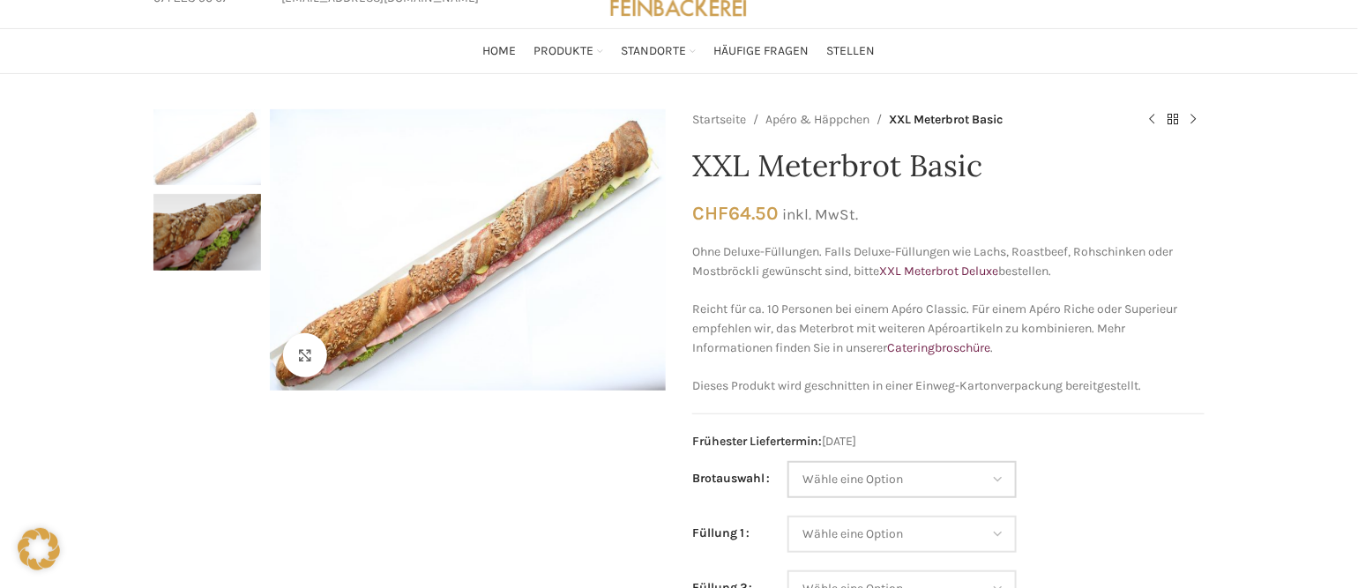
click at [1007, 483] on select "[PERSON_NAME] eine Option Baguette Paillasse [PERSON_NAME] Paillasse knusper (B…" at bounding box center [902, 479] width 229 height 37
click at [1007, 483] on select "Wähle eine Option Baguette Paillasse dunkel Paillasse knusper (Bild) Laugenbagu…" at bounding box center [902, 479] width 229 height 37
click at [1006, 526] on select "Wähle eine Option Salami Schinken Fleischkäse Trutenschinken Appenzellerkäse Gr…" at bounding box center [902, 534] width 229 height 37
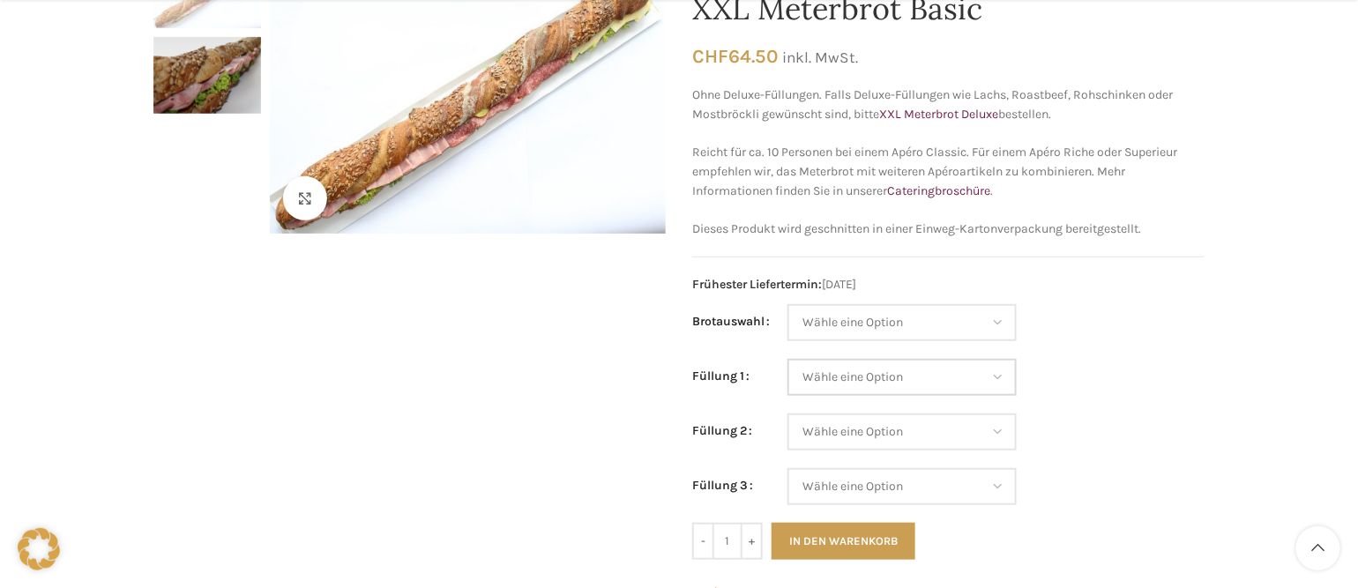
scroll to position [265, 0]
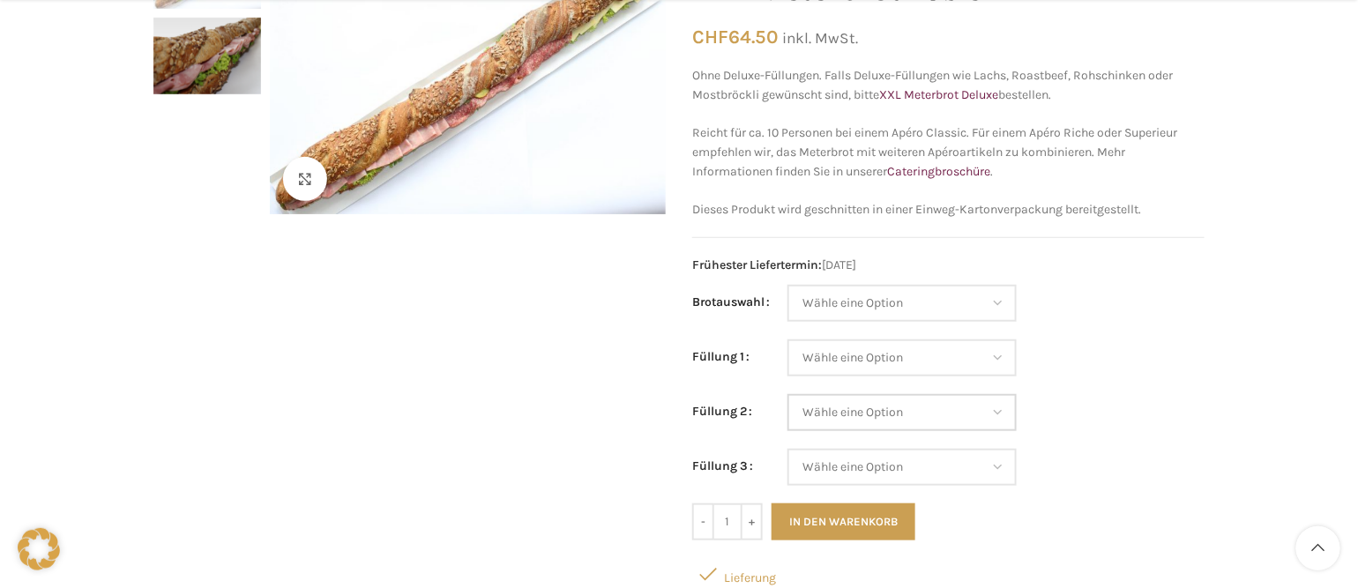
click at [1000, 414] on select "Wähle eine Option Salami Schinken Fleischkäse Trutenschinken Appenzellerkäse Gr…" at bounding box center [902, 412] width 229 height 37
click at [1003, 350] on select "Wähle eine Option Salami Schinken Fleischkäse Trutenschinken Appenzellerkäse Gr…" at bounding box center [902, 358] width 229 height 37
click at [1004, 356] on select "Wähle eine Option Salami Schinken Fleischkäse Trutenschinken Appenzellerkäse Gr…" at bounding box center [902, 358] width 229 height 37
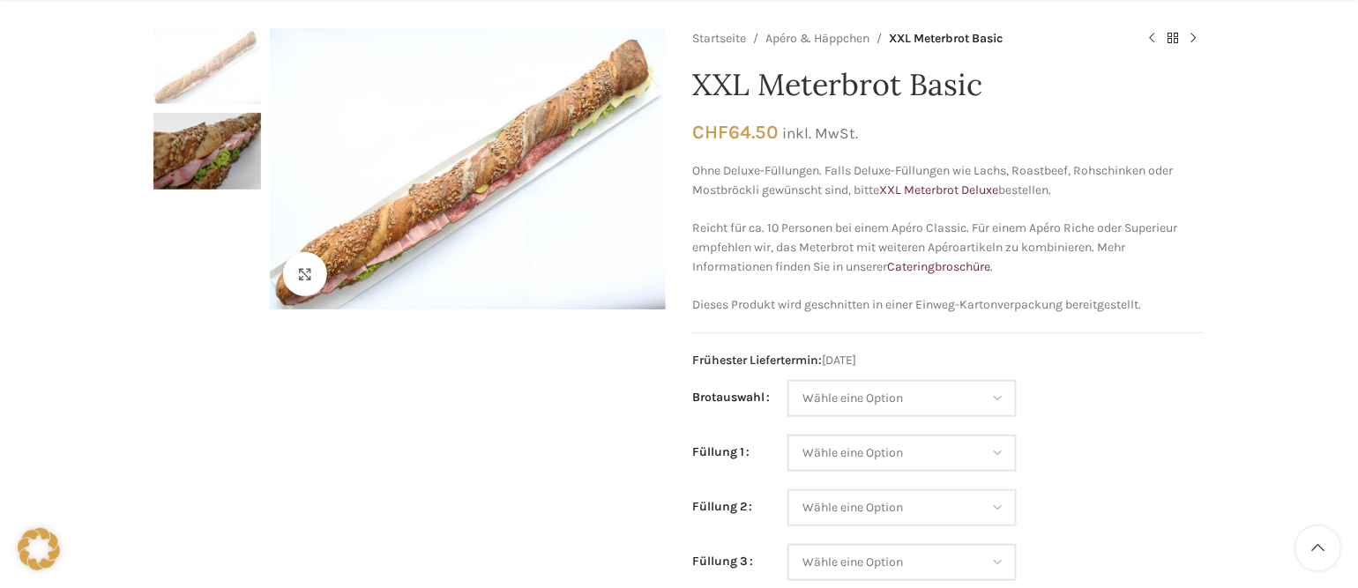
scroll to position [88, 0]
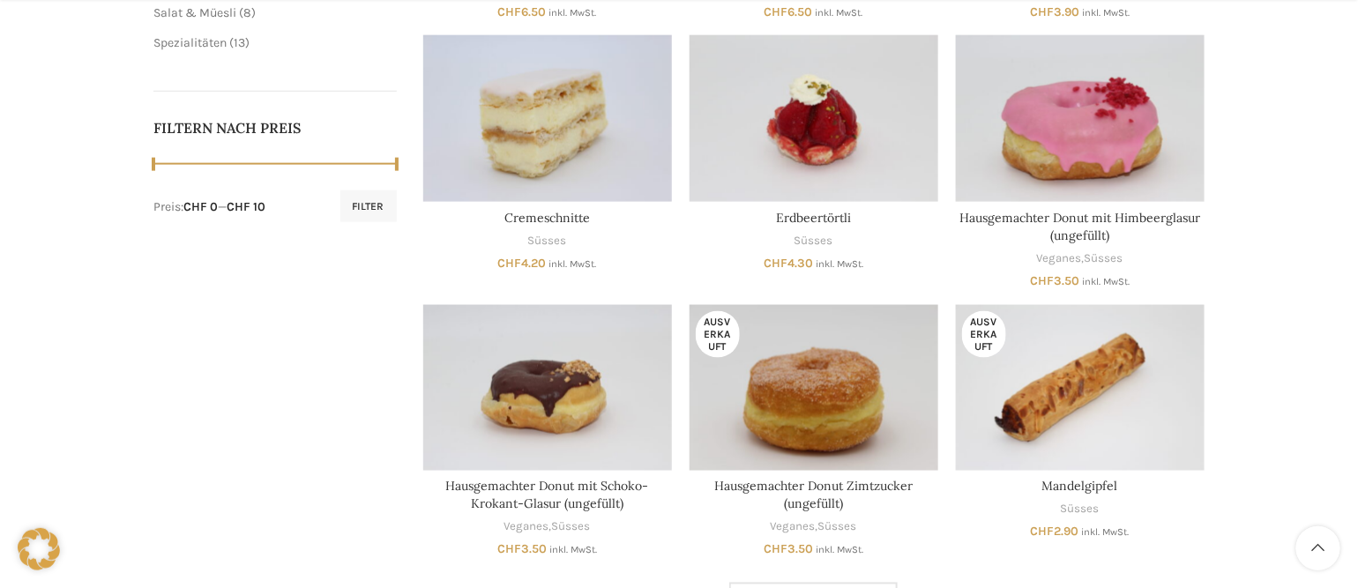
scroll to position [1147, 0]
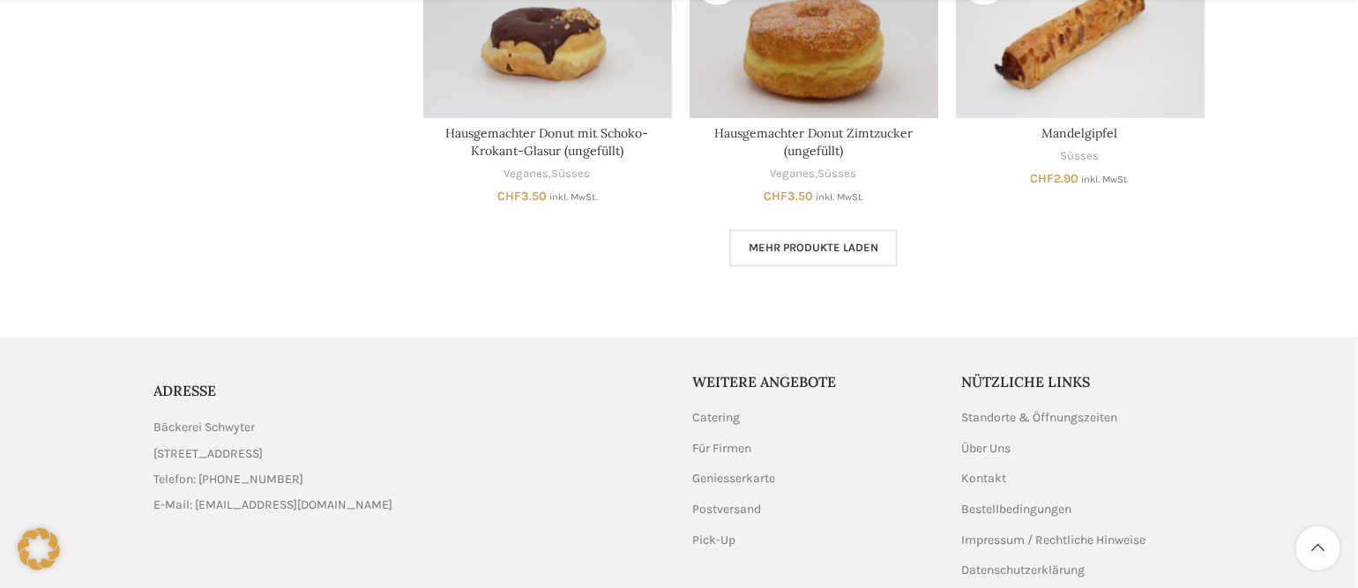
click at [854, 244] on span "Mehr Produkte laden" at bounding box center [814, 249] width 130 height 14
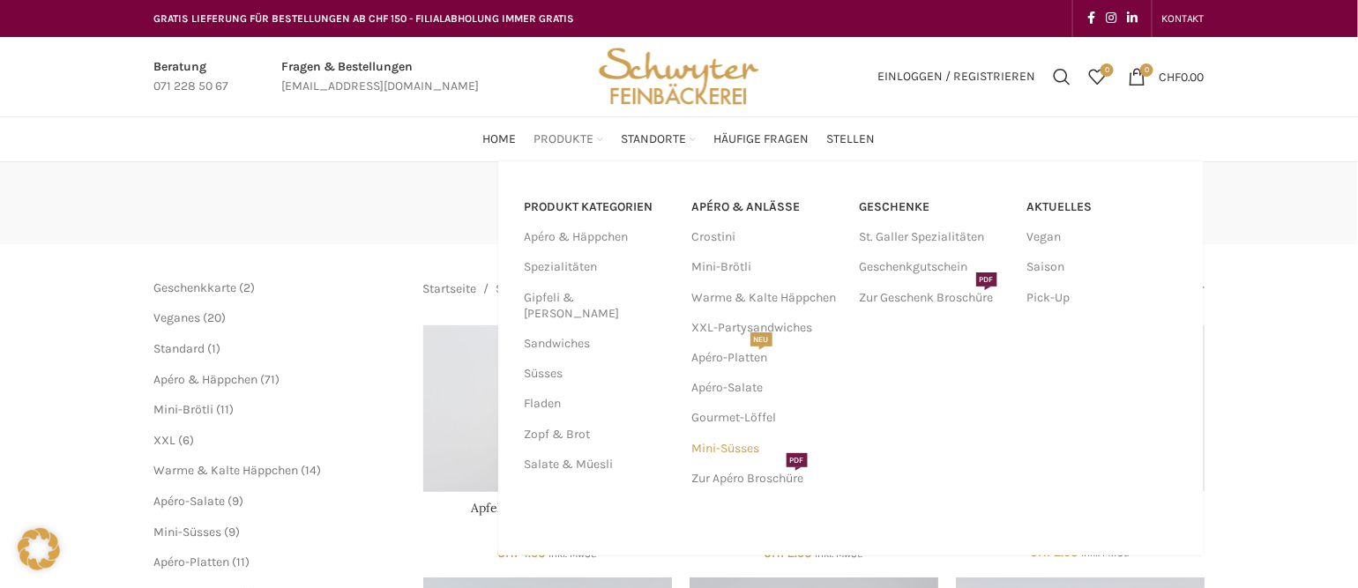
click at [744, 446] on link "Mini-Süsses" at bounding box center [767, 449] width 150 height 30
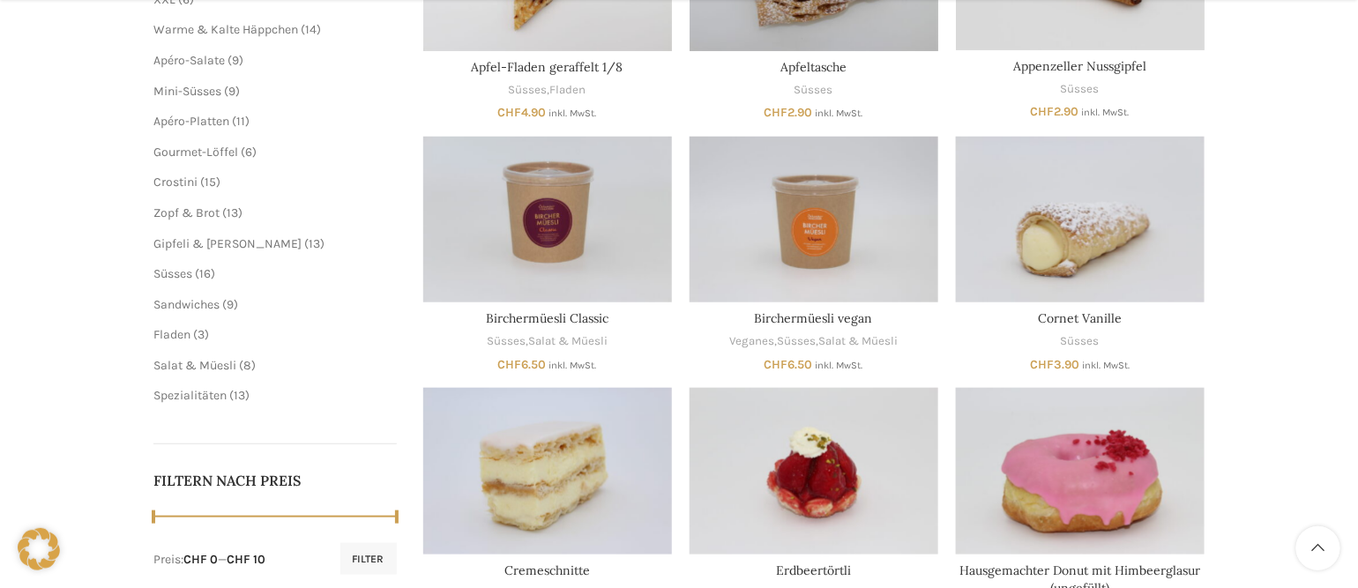
scroll to position [617, 0]
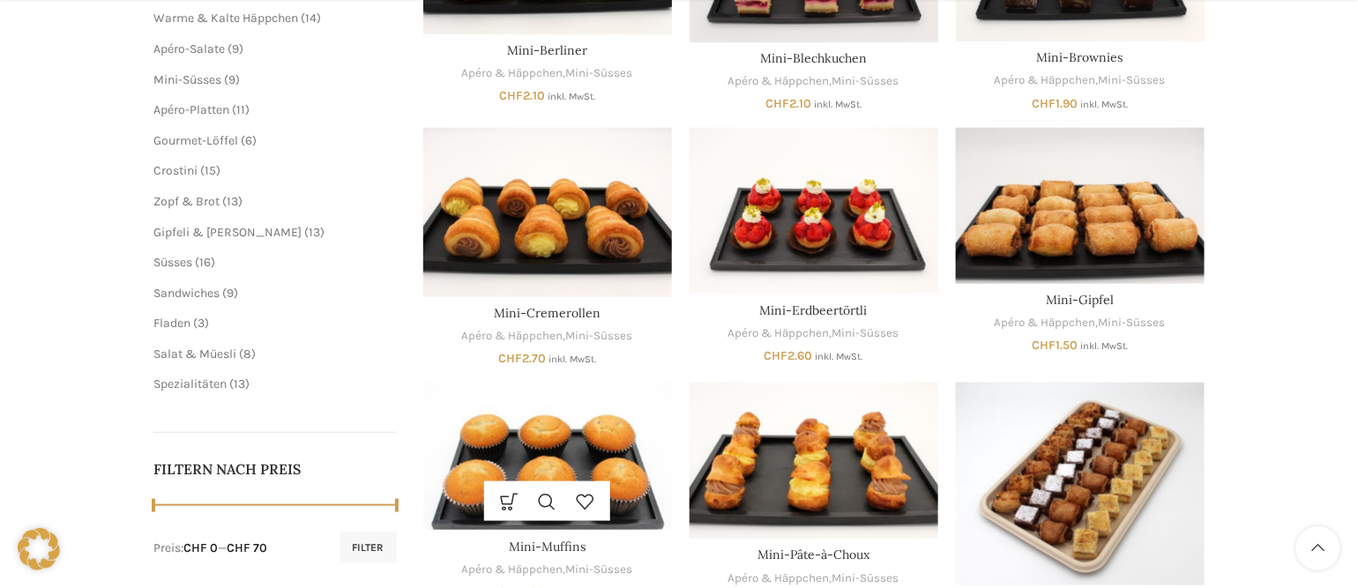
scroll to position [529, 0]
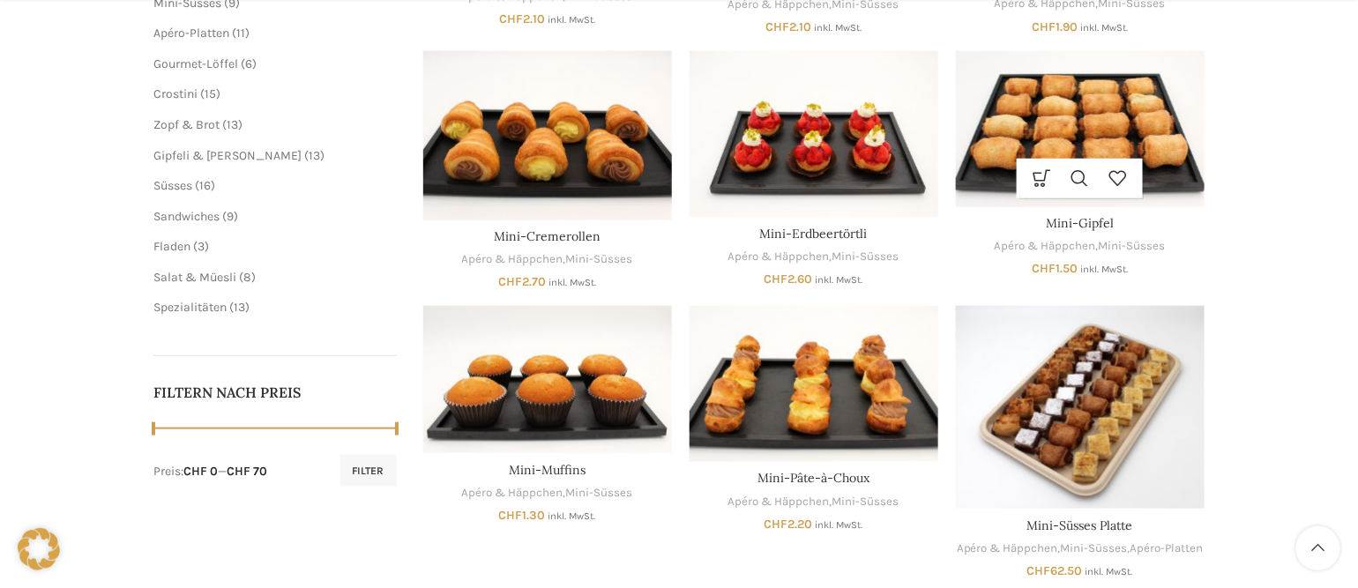
click at [1169, 166] on div "Ausführung wählen Dieses Produkt weist mehrere Varianten auf. Die Optionen könn…" at bounding box center [1080, 179] width 249 height 40
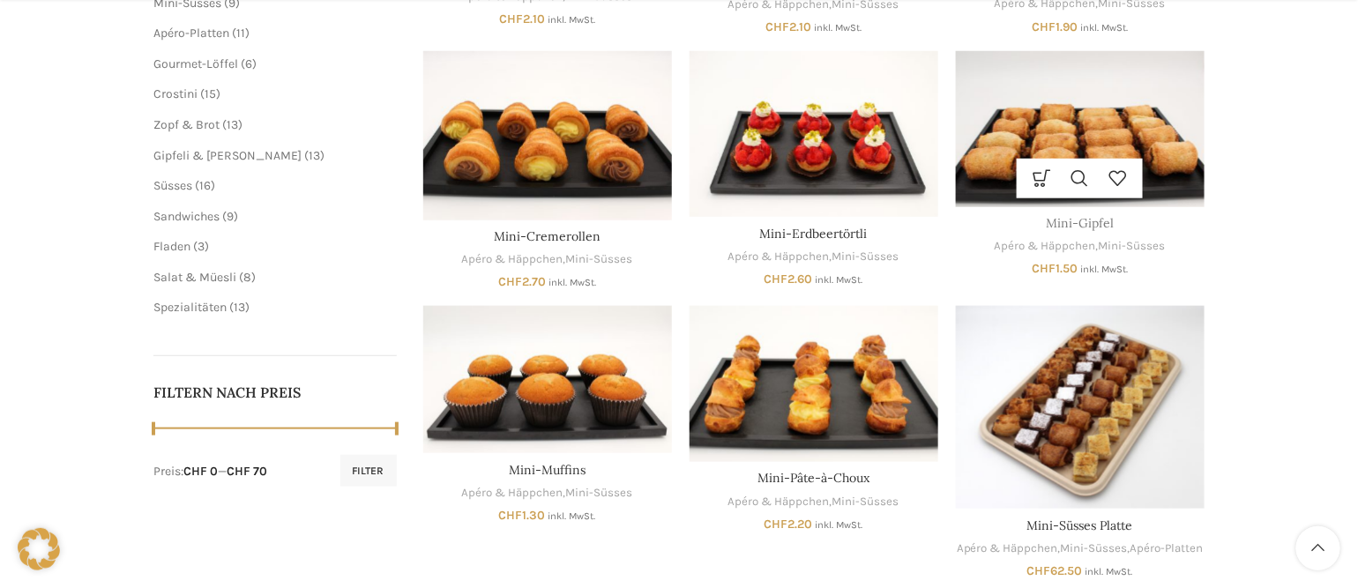
click at [1055, 221] on link "Mini-Gipfel" at bounding box center [1080, 223] width 68 height 16
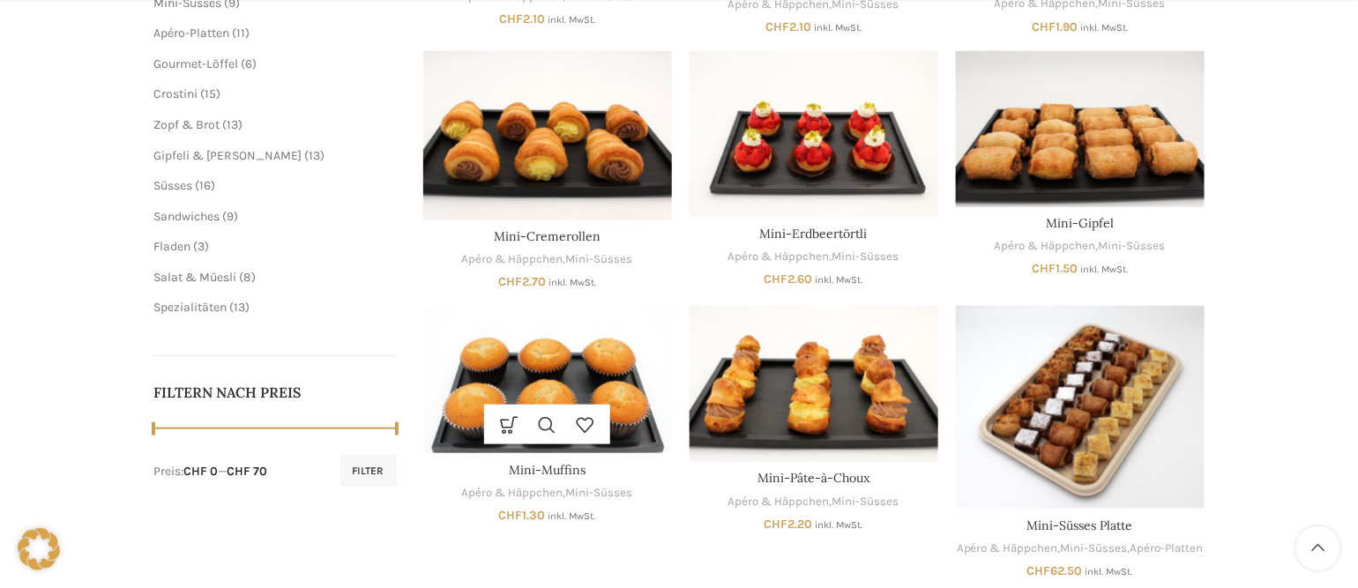
click at [632, 413] on div "Ausführung wählen Dieses Produkt weist mehrere Varianten auf. Die Optionen könn…" at bounding box center [547, 425] width 249 height 40
click at [603, 365] on img "Mini-Muffins" at bounding box center [547, 379] width 249 height 147
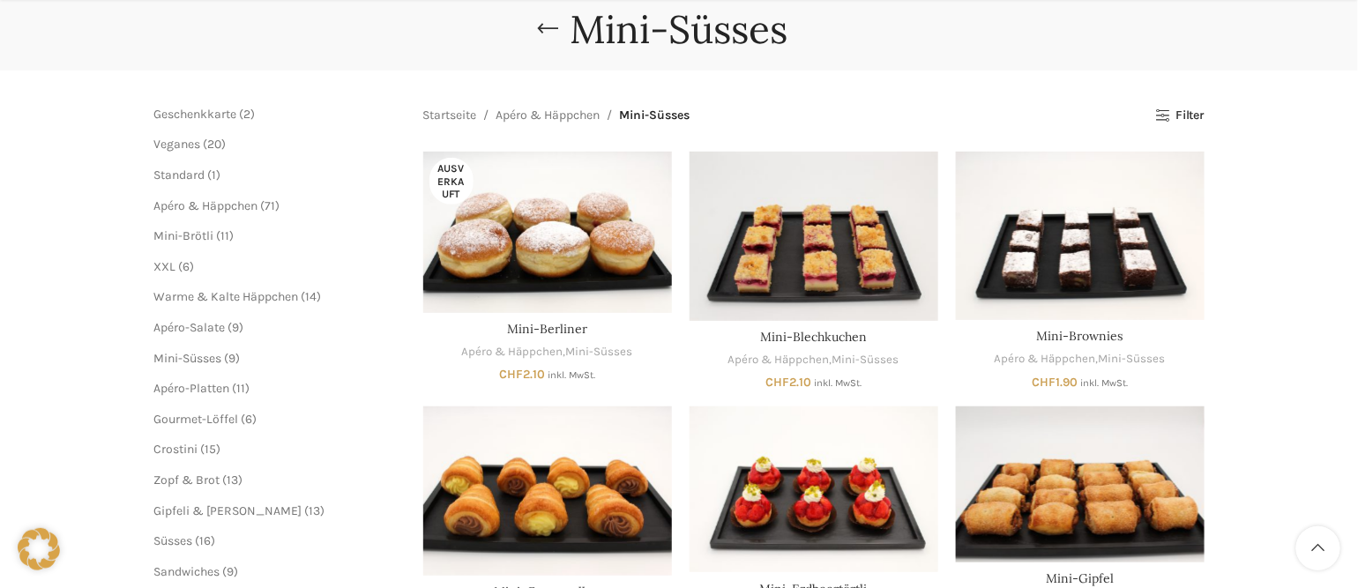
scroll to position [176, 0]
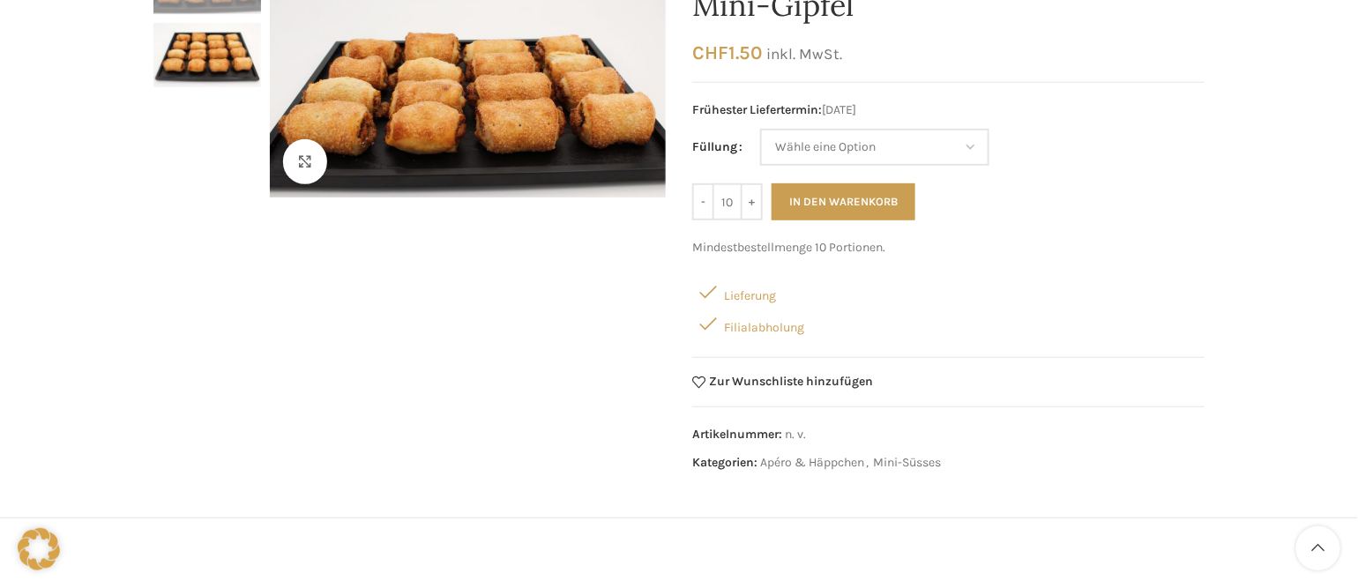
scroll to position [88, 0]
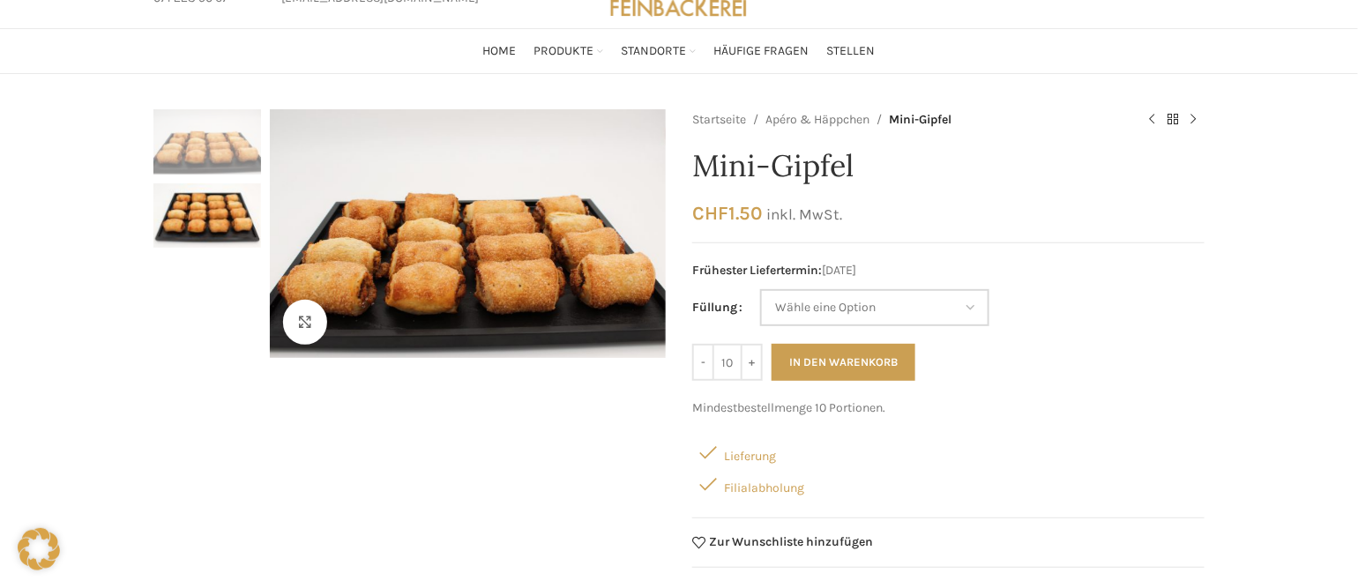
click at [968, 299] on select "[PERSON_NAME] eine Option [PERSON_NAME] Nussgipfel (Bild) Mandelgipfel" at bounding box center [874, 307] width 229 height 37
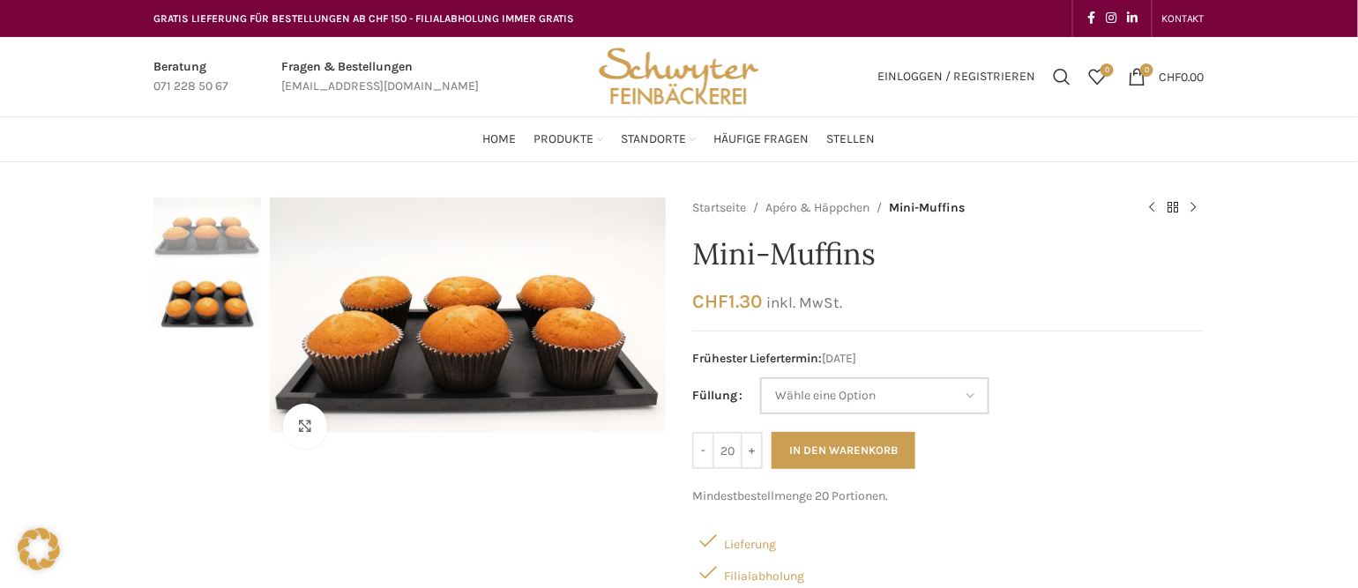
click at [978, 388] on select "[PERSON_NAME] eine Option Schoggistückli Blaubeeren" at bounding box center [874, 396] width 229 height 37
click at [370, 546] on div "Klicken um zu vergrössern" at bounding box center [409, 465] width 513 height 534
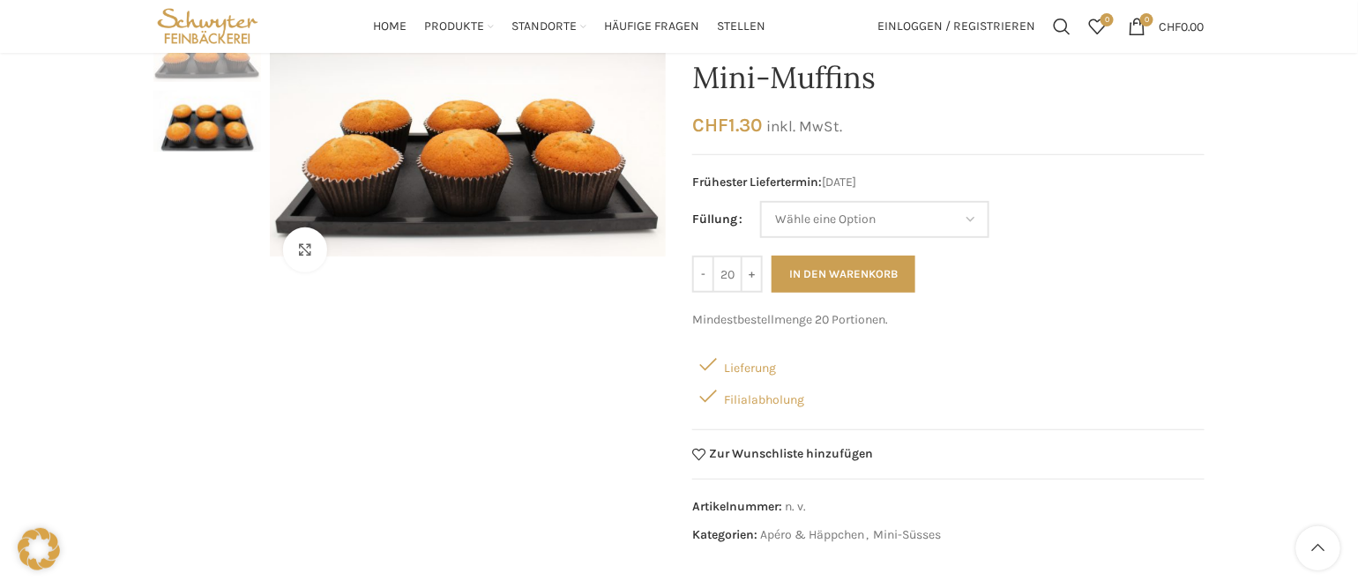
scroll to position [88, 0]
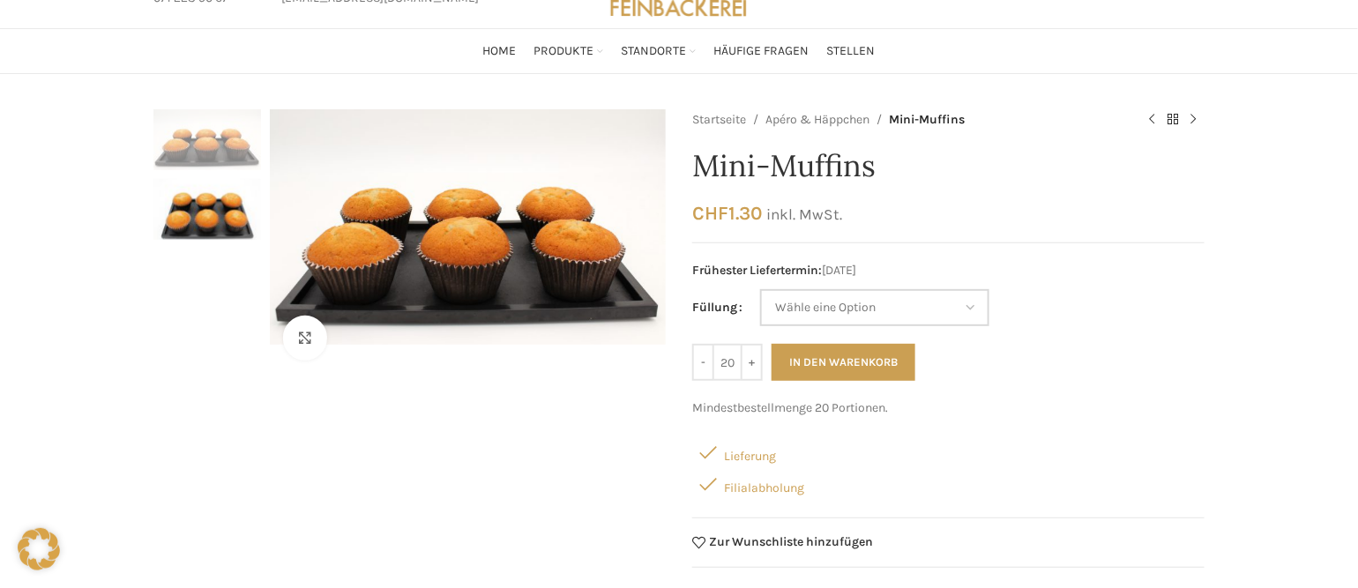
click at [966, 311] on select "[PERSON_NAME] eine Option Schoggistückli Blaubeeren" at bounding box center [874, 307] width 229 height 37
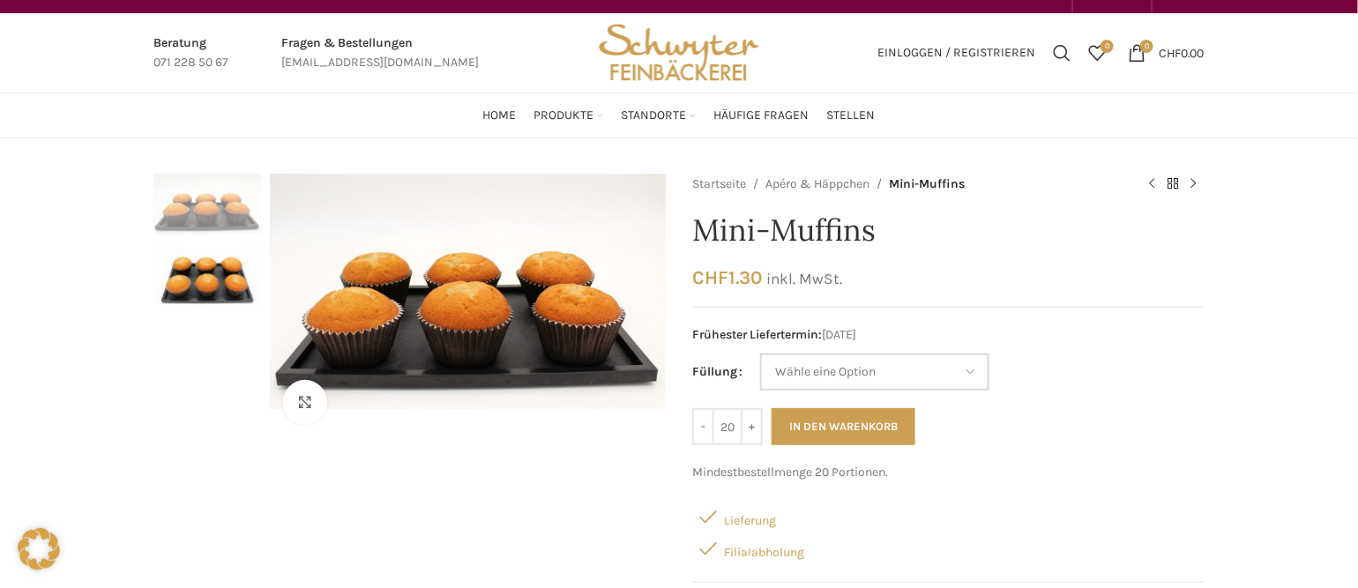
scroll to position [0, 0]
